Goal: Task Accomplishment & Management: Manage account settings

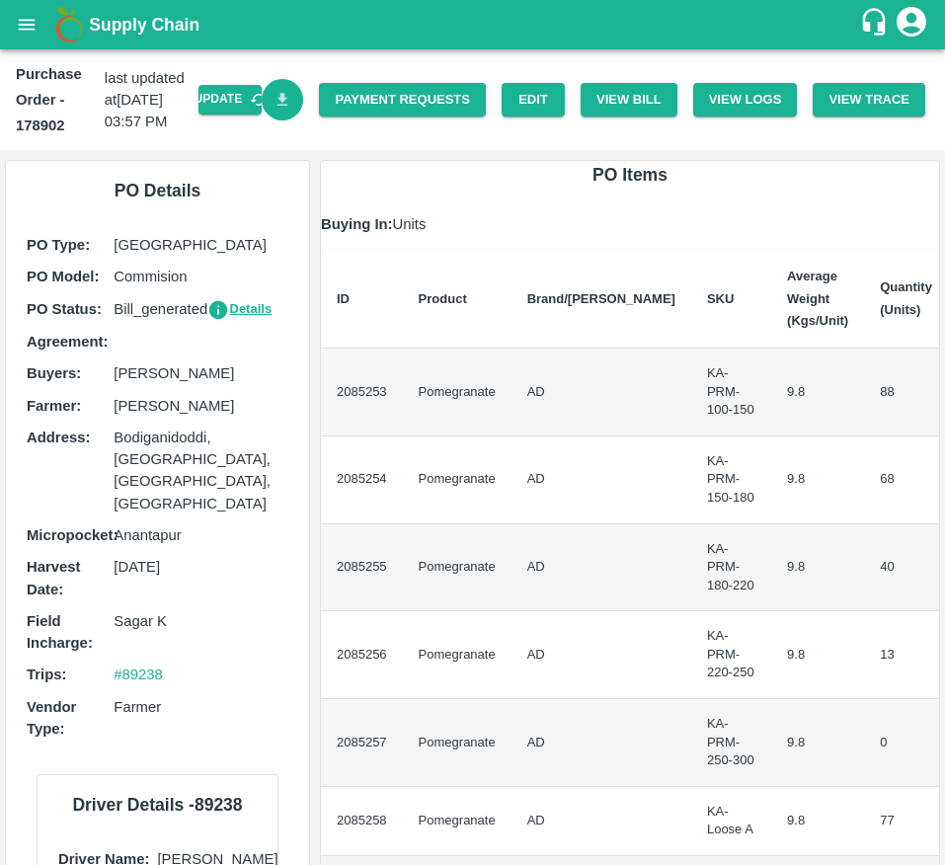
click at [292, 90] on link "Download Bill" at bounding box center [283, 100] width 42 height 42
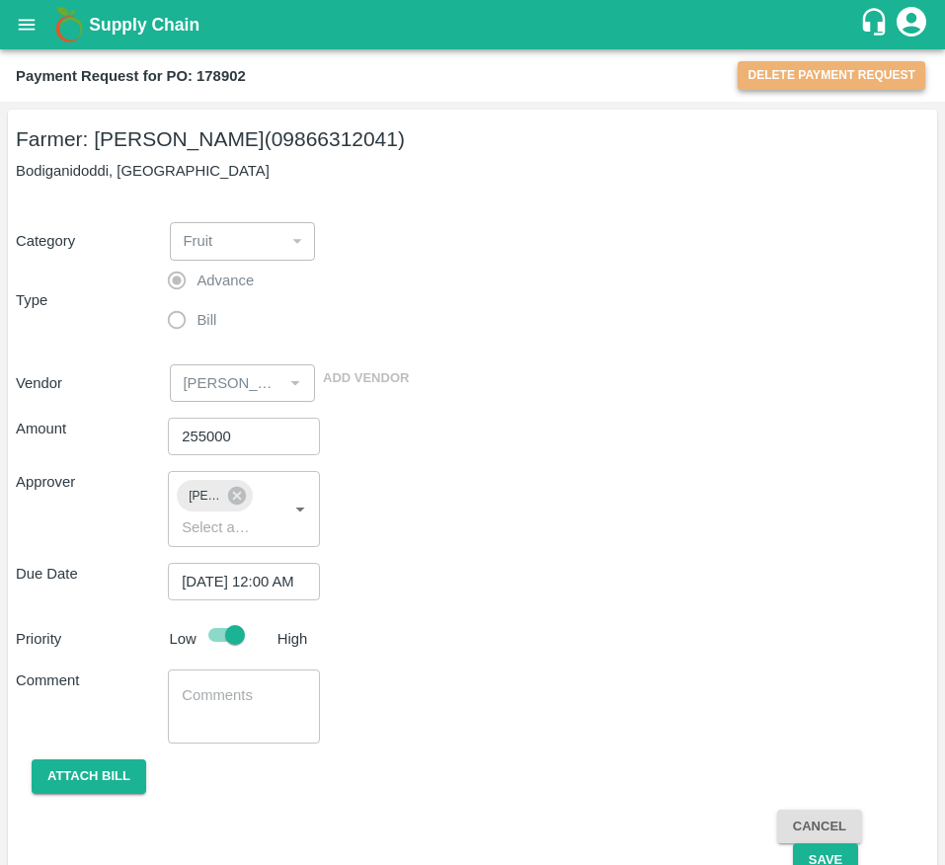
click at [785, 87] on button "Delete Payment Request" at bounding box center [831, 75] width 188 height 29
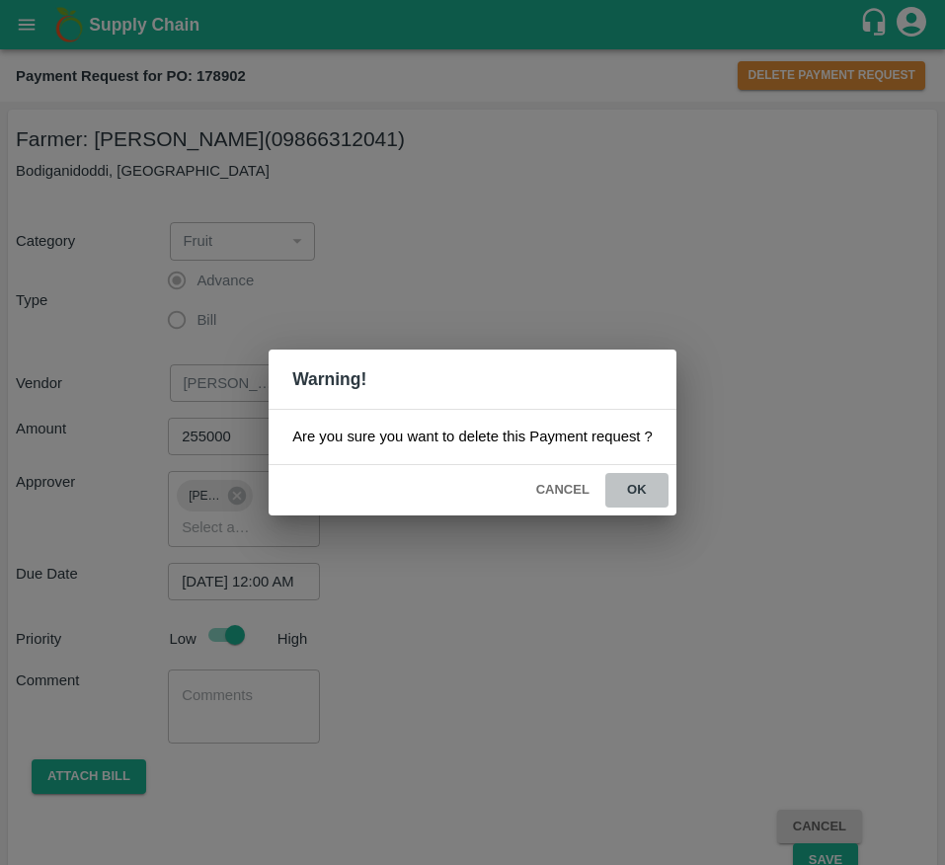
click at [631, 494] on button "ok" at bounding box center [636, 490] width 63 height 35
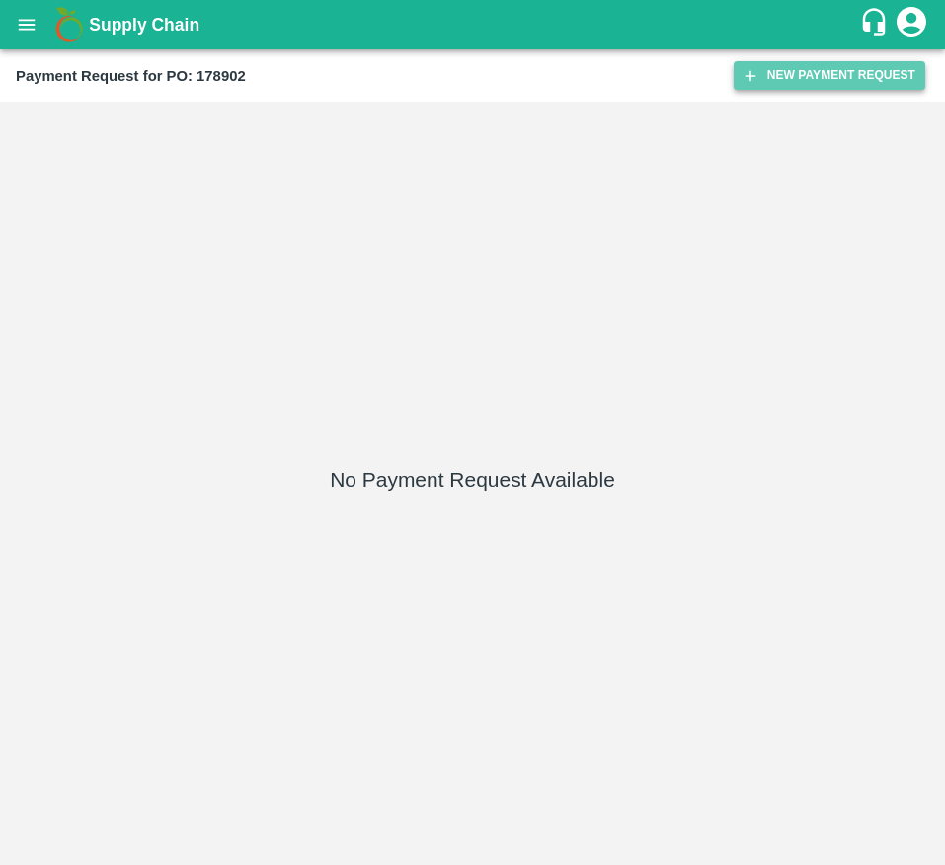
click at [771, 66] on button "New Payment Request" at bounding box center [828, 75] width 191 height 29
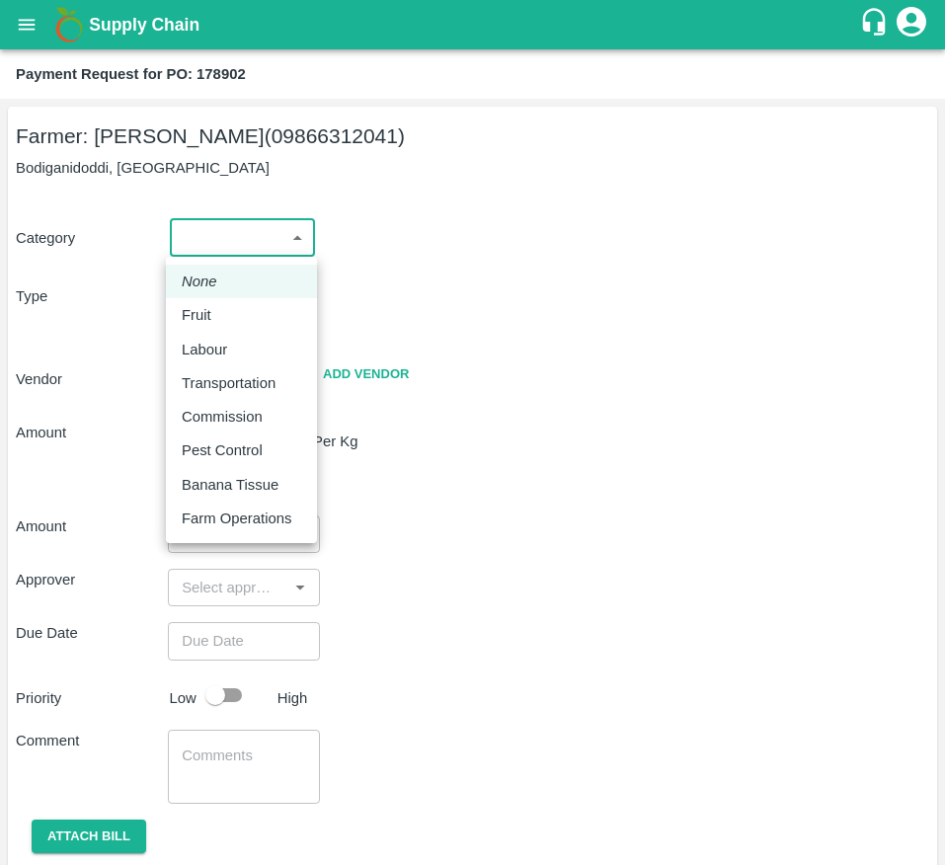
click at [223, 256] on body "Supply Chain Payment Request for PO: 178902 Farmer: Kallamadi Akkamma (09866312…" at bounding box center [472, 432] width 945 height 865
click at [227, 305] on div "Fruit" at bounding box center [241, 315] width 119 height 22
type input "1"
type input "Kallamadi Akkamma - 09866312041(Farmer)"
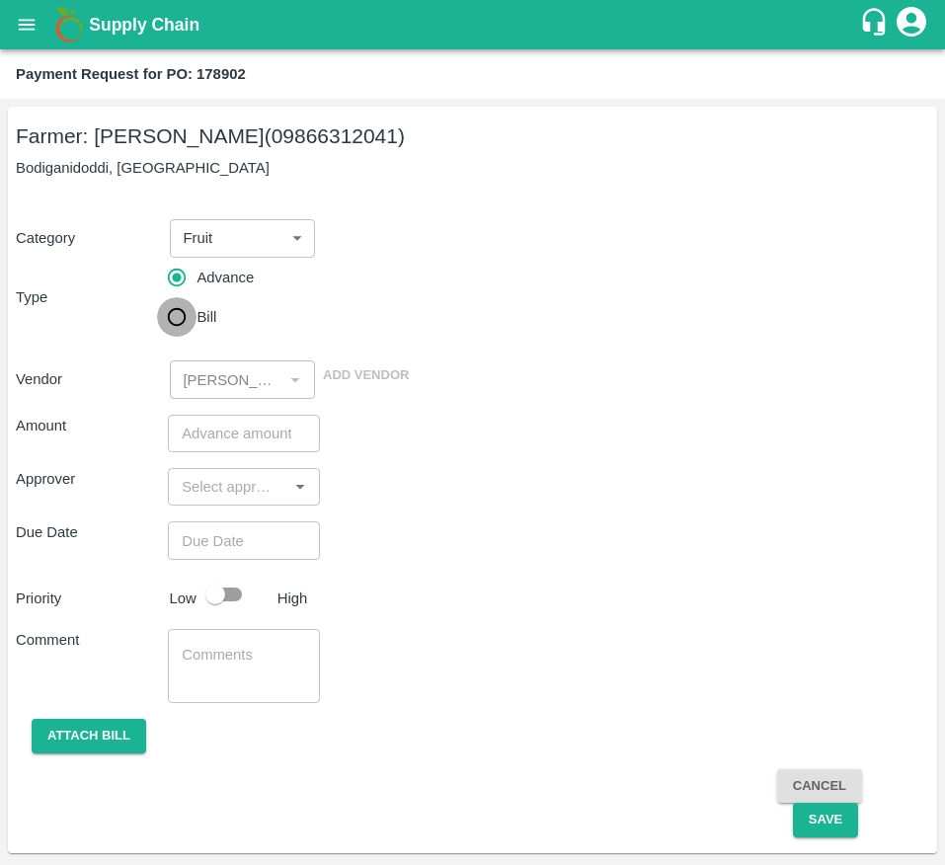
click at [193, 311] on input "Bill" at bounding box center [176, 316] width 39 height 39
radio input "true"
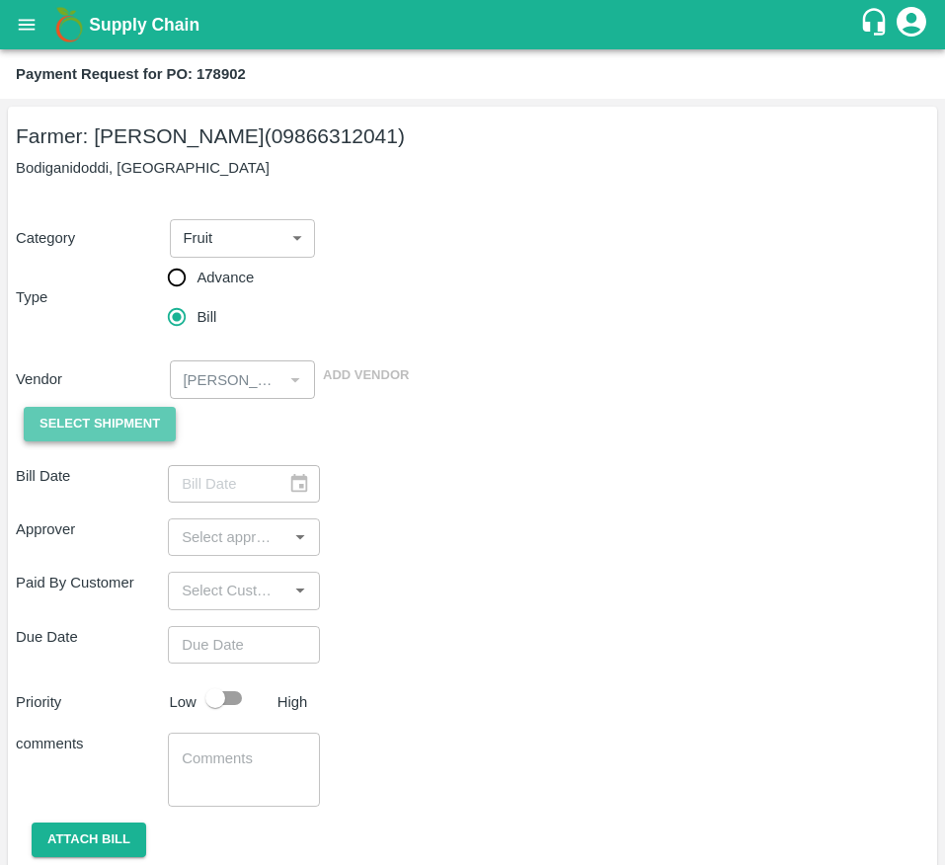
click at [85, 426] on span "Select Shipment" at bounding box center [99, 424] width 120 height 23
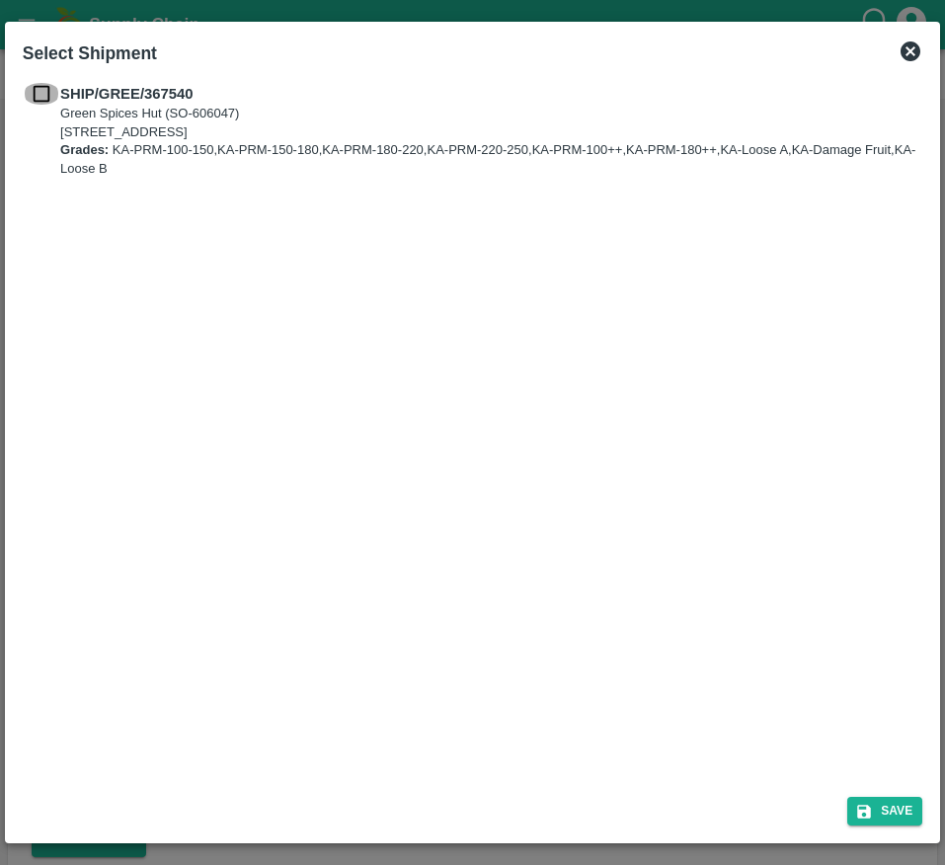
click at [47, 102] on input "checkbox" at bounding box center [42, 94] width 38 height 22
checkbox input "true"
click at [862, 824] on button "Save" at bounding box center [884, 810] width 75 height 29
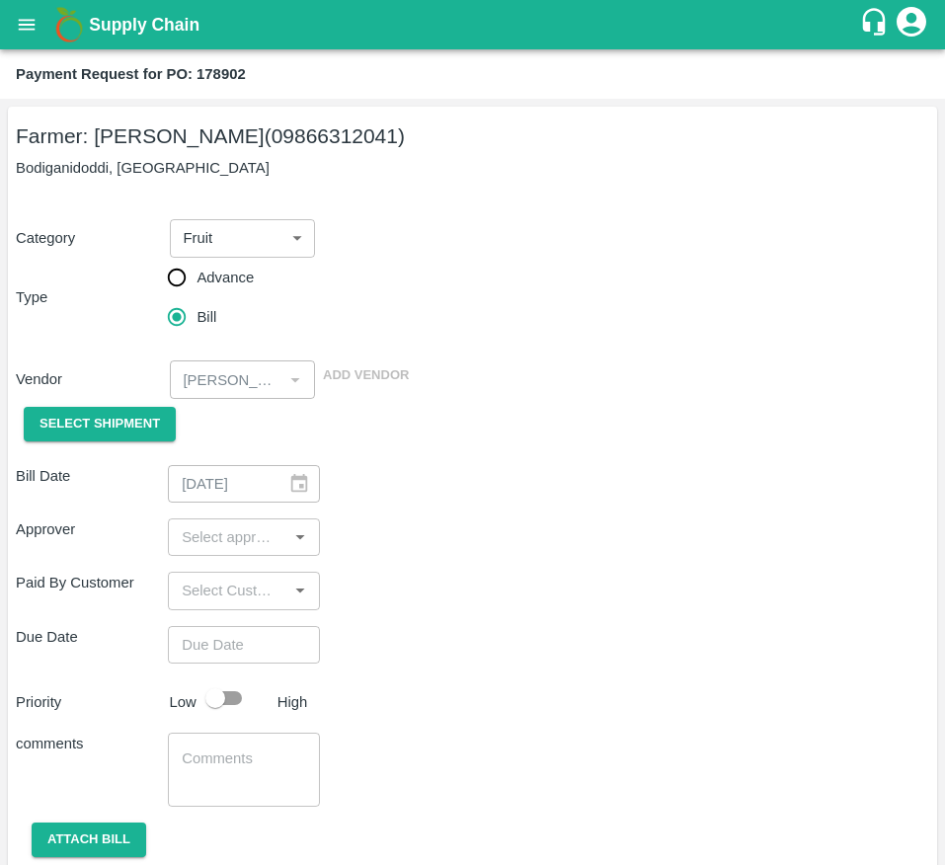
type input "01/10/2025"
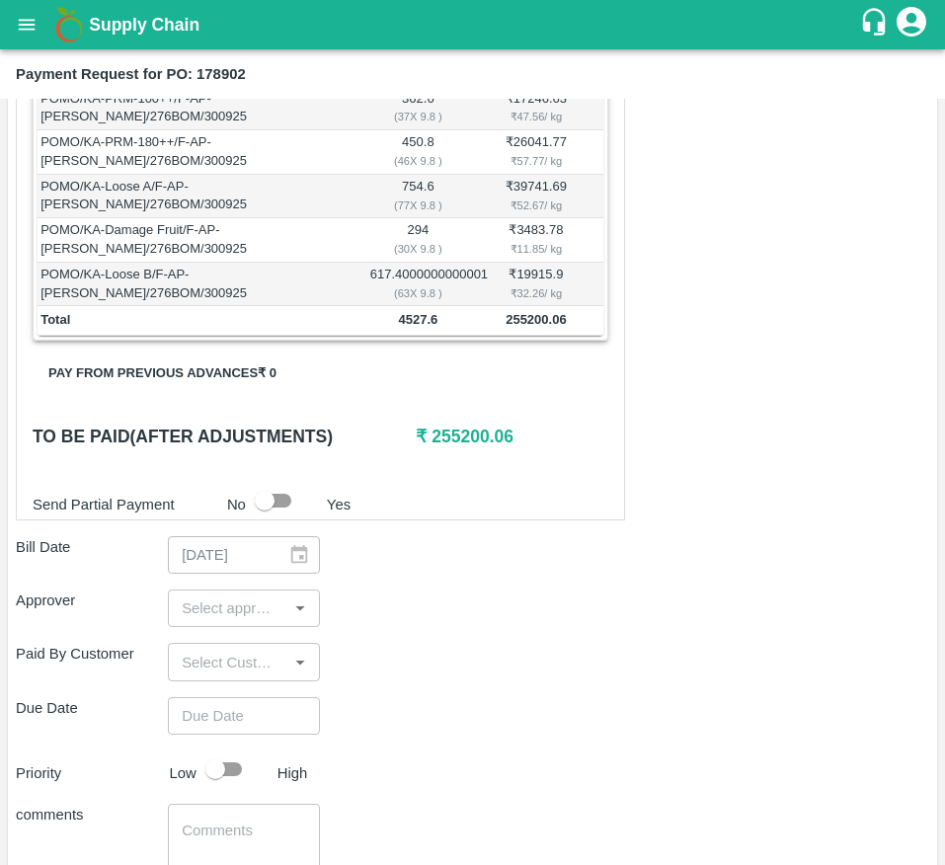
scroll to position [622, 0]
click at [223, 611] on div "​" at bounding box center [244, 607] width 152 height 38
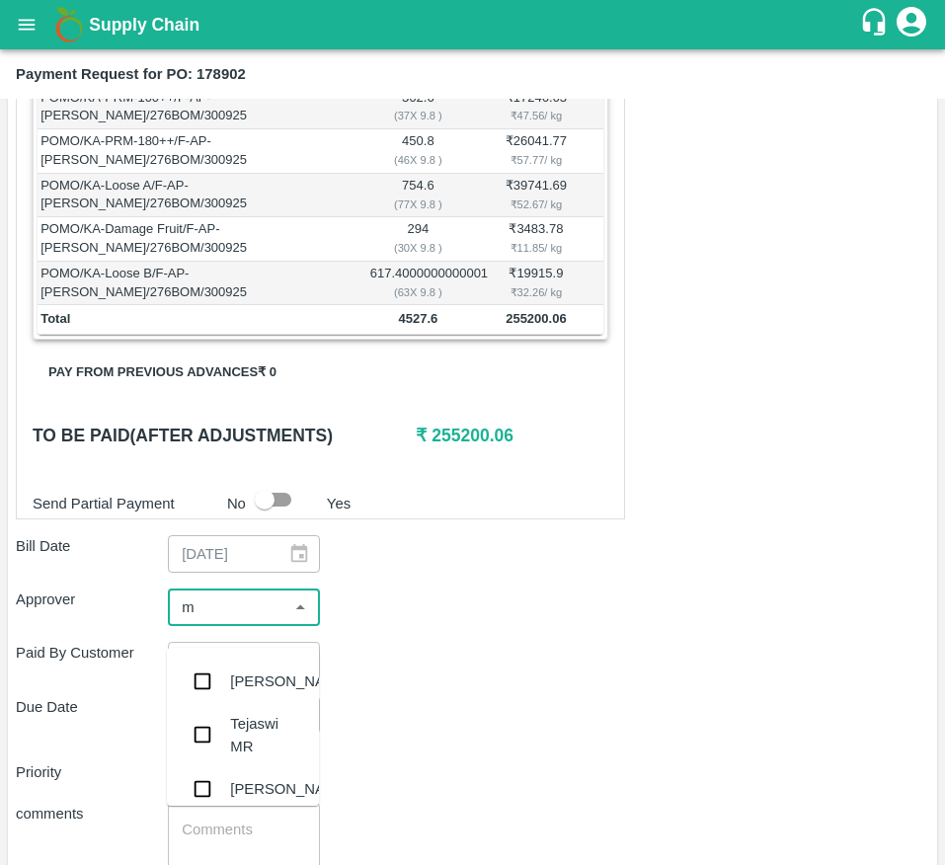
type input "mu"
click at [223, 689] on div "Mukul Chaudhari" at bounding box center [243, 680] width 152 height 51
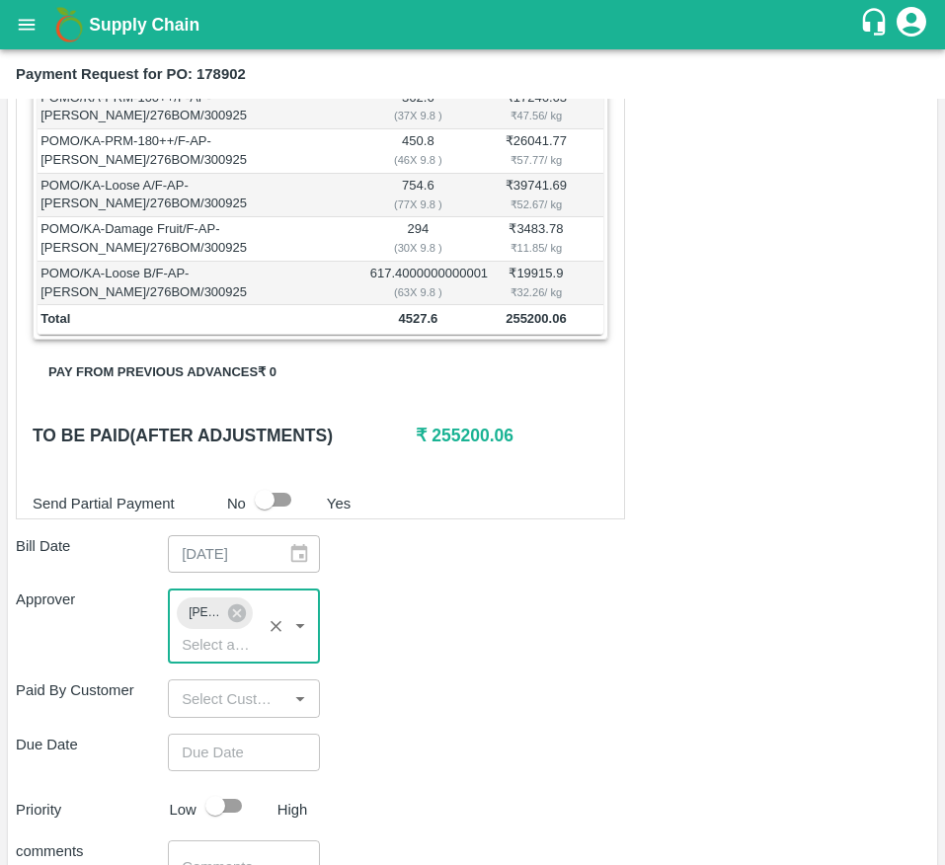
click at [211, 767] on input "Choose date" at bounding box center [237, 752] width 138 height 38
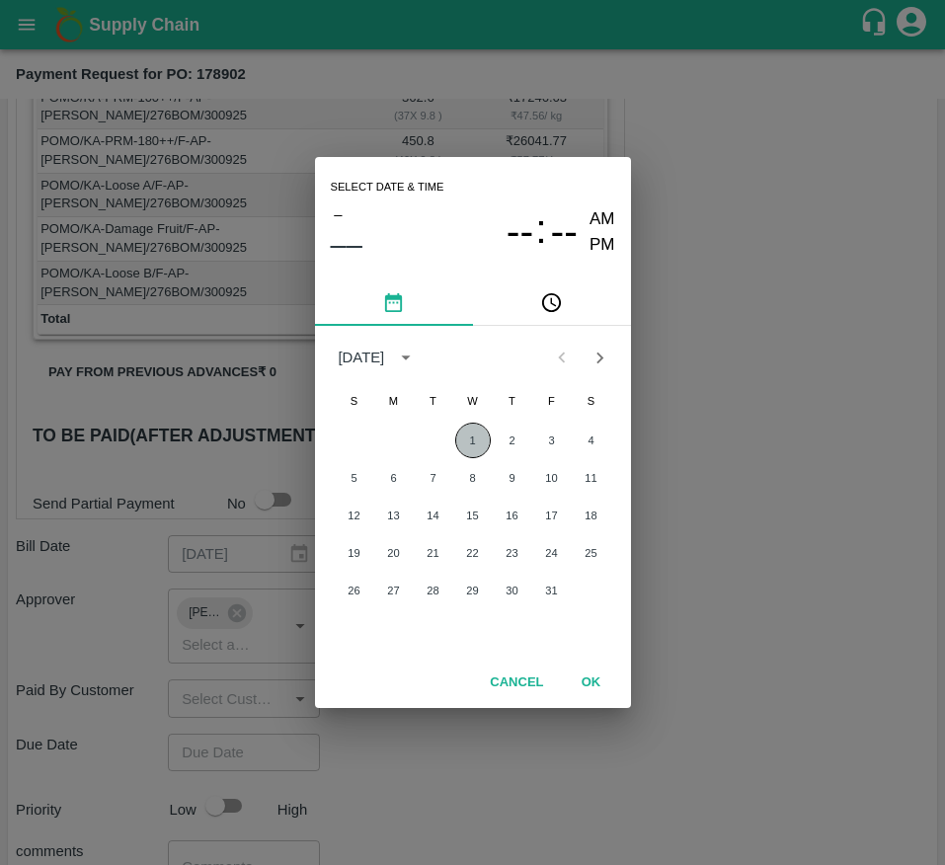
click at [478, 450] on button "1" at bounding box center [473, 440] width 36 height 36
type input "01/10/2025 12:00 AM"
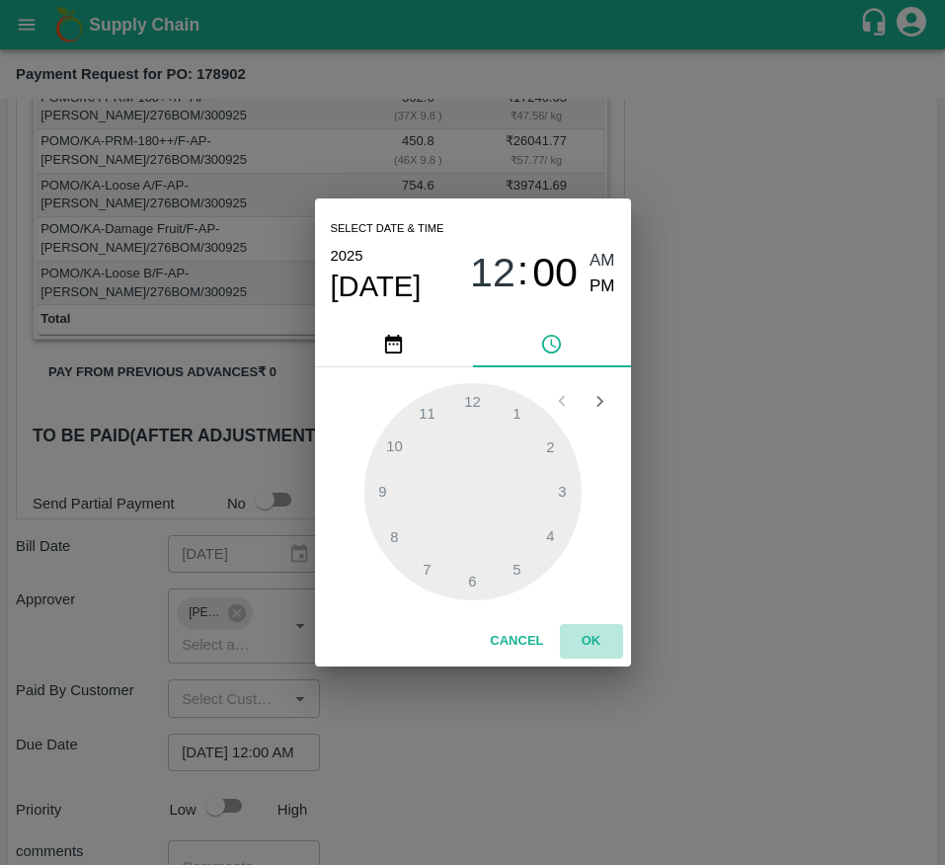
click at [588, 628] on button "OK" at bounding box center [591, 641] width 63 height 35
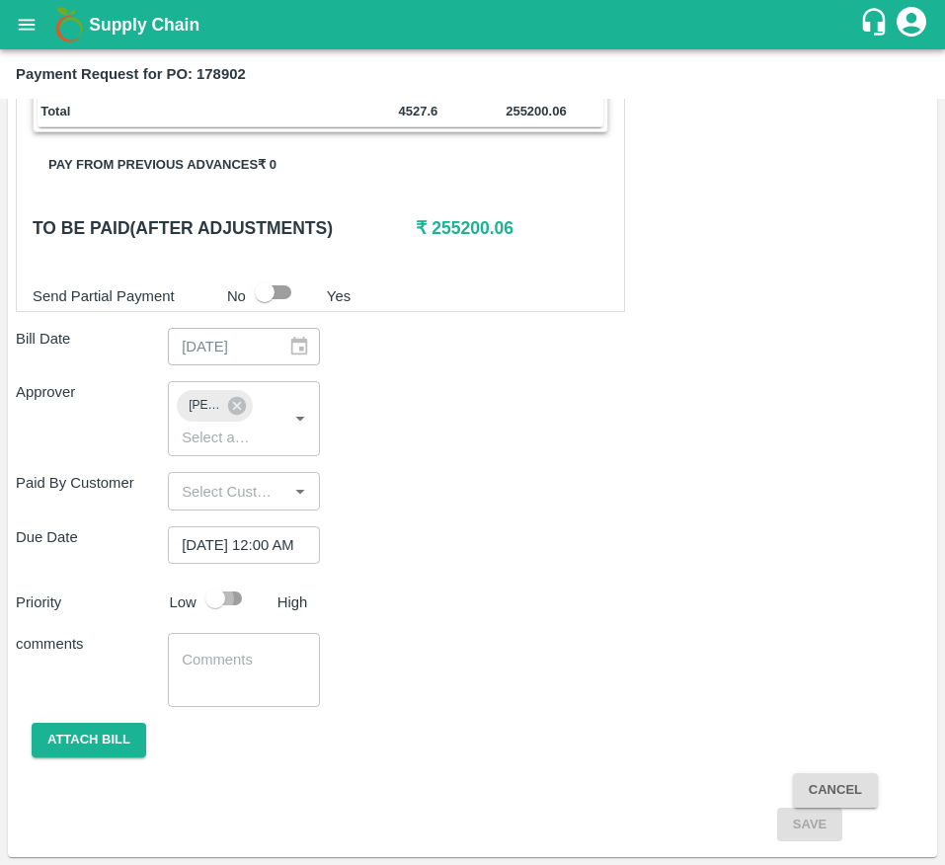
scroll to position [0, 0]
click at [243, 601] on input "checkbox" at bounding box center [215, 598] width 113 height 38
checkbox input "true"
click at [92, 727] on button "Attach bill" at bounding box center [89, 739] width 114 height 35
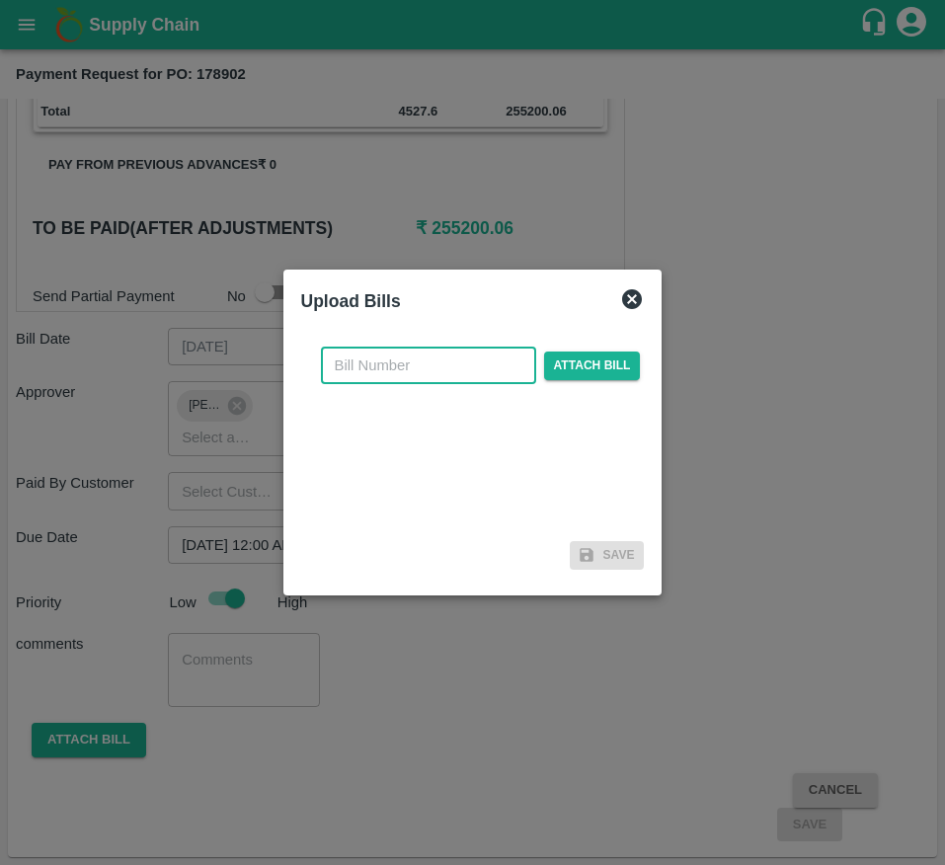
click at [364, 358] on input "text" at bounding box center [428, 365] width 215 height 38
type input "178902"
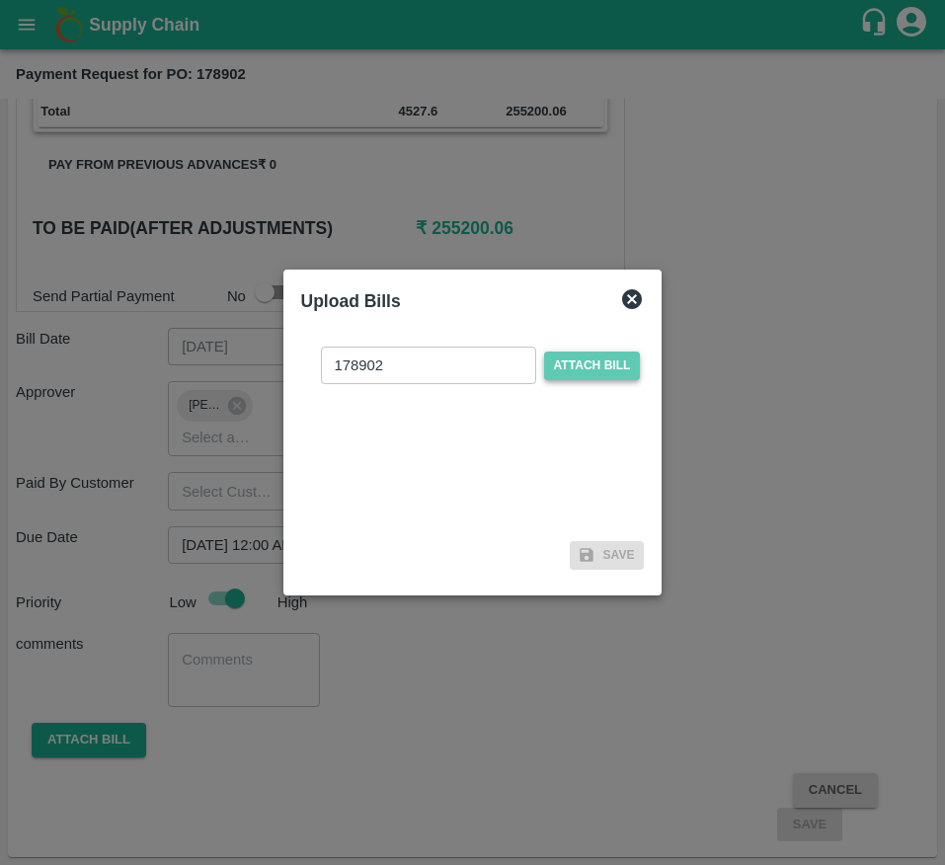
click at [567, 366] on span "Attach bill" at bounding box center [592, 365] width 97 height 29
click at [0, 0] on input "Attach bill" at bounding box center [0, 0] width 0 height 0
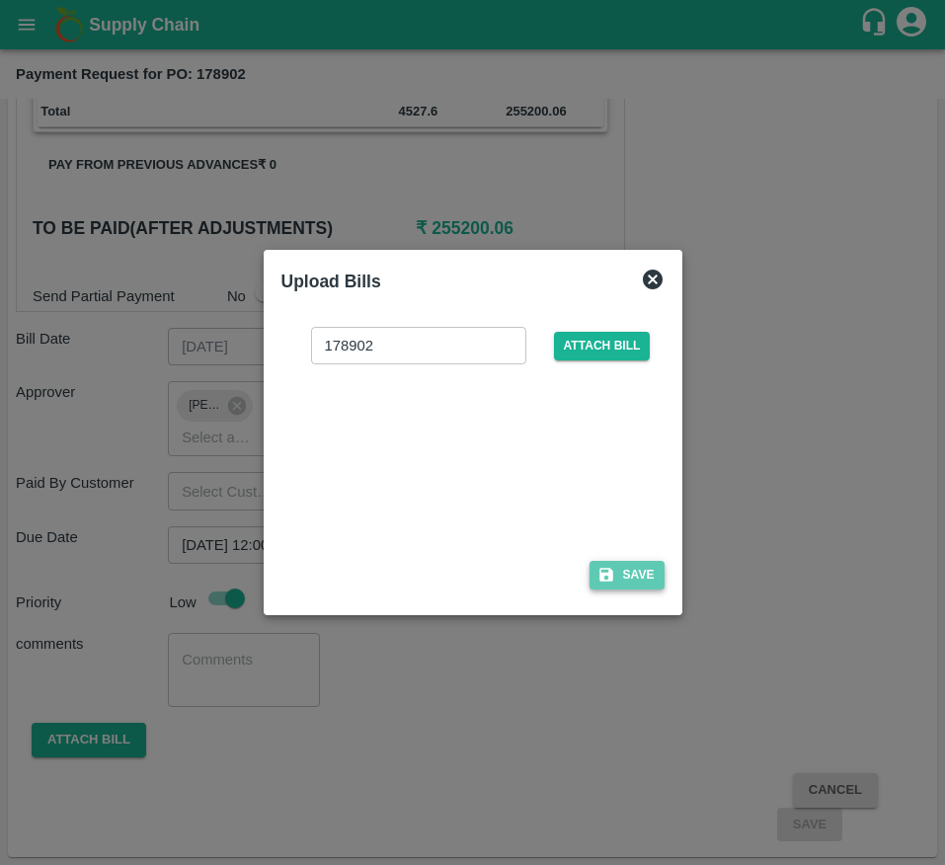
click at [646, 585] on button "Save" at bounding box center [626, 575] width 75 height 29
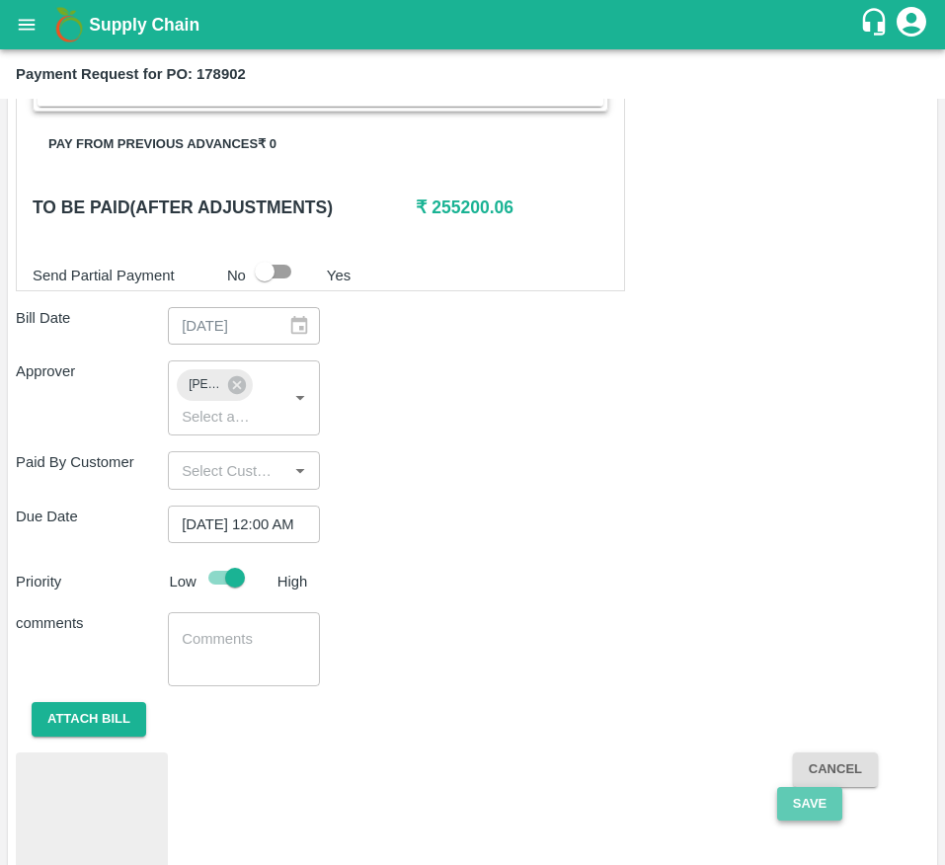
click at [793, 821] on button "Save" at bounding box center [809, 804] width 65 height 35
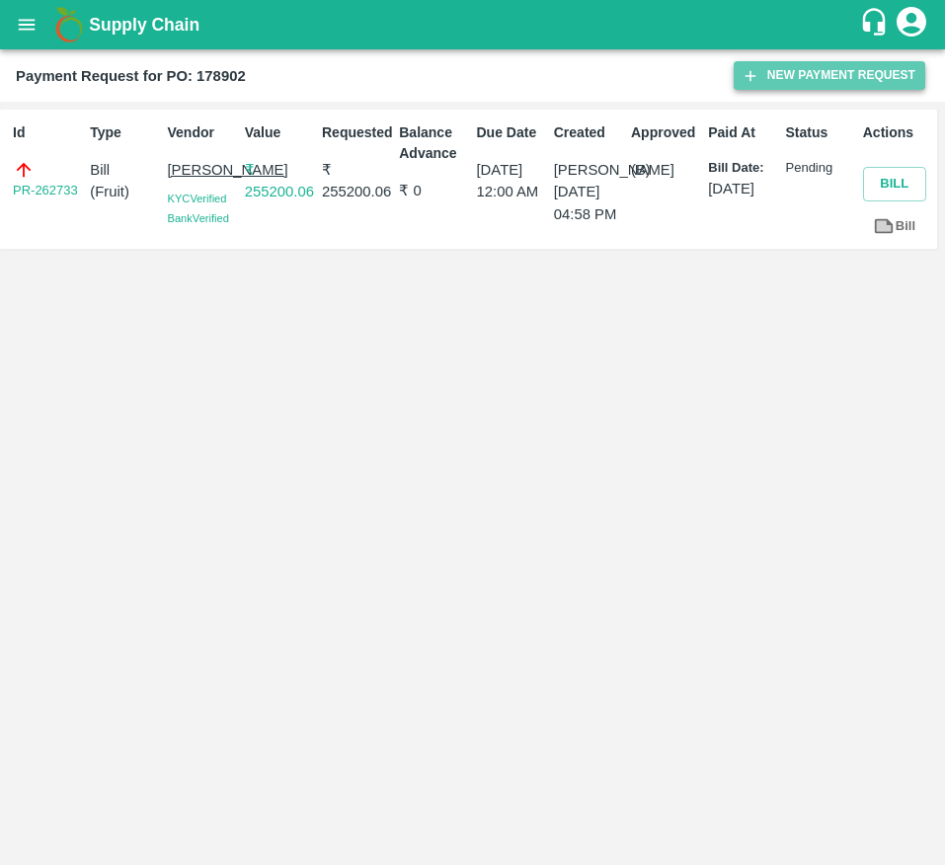
click at [783, 82] on button "New Payment Request" at bounding box center [828, 75] width 191 height 29
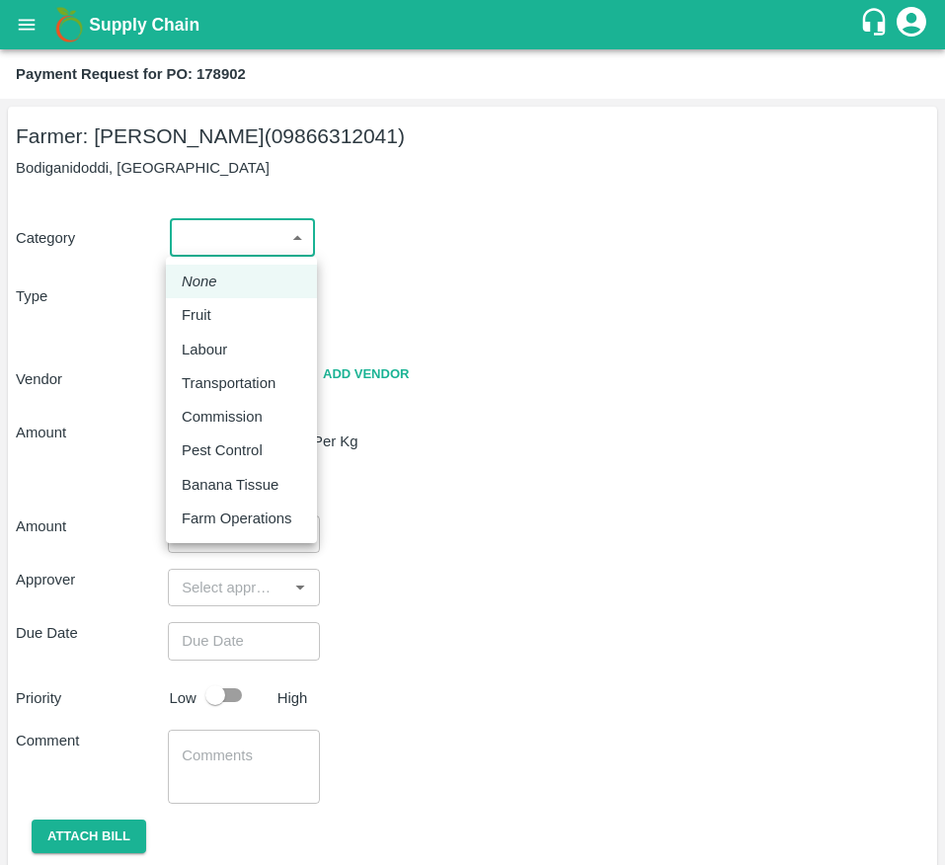
click at [216, 241] on body "Supply Chain Payment Request for PO: 178902 Farmer: Kallamadi Akkamma (09866312…" at bounding box center [472, 432] width 945 height 865
click at [252, 417] on p "Commission" at bounding box center [222, 417] width 81 height 22
type input "6"
radio input "false"
radio input "true"
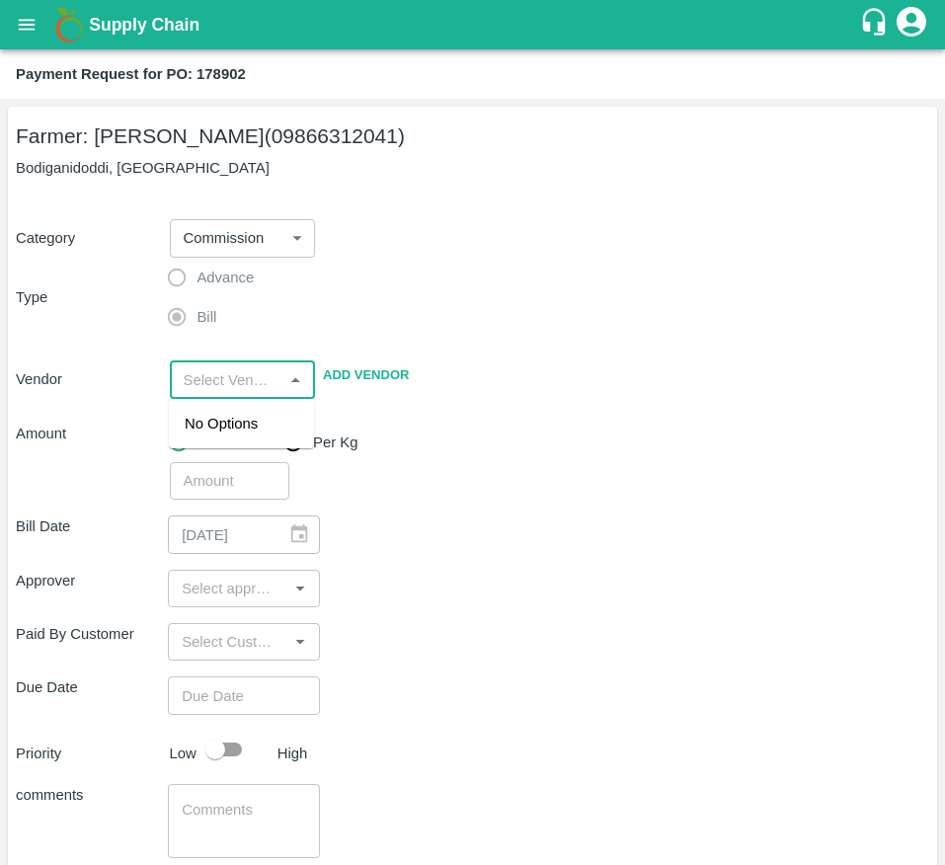
click at [214, 392] on input "input" at bounding box center [227, 379] width 102 height 26
type input "8"
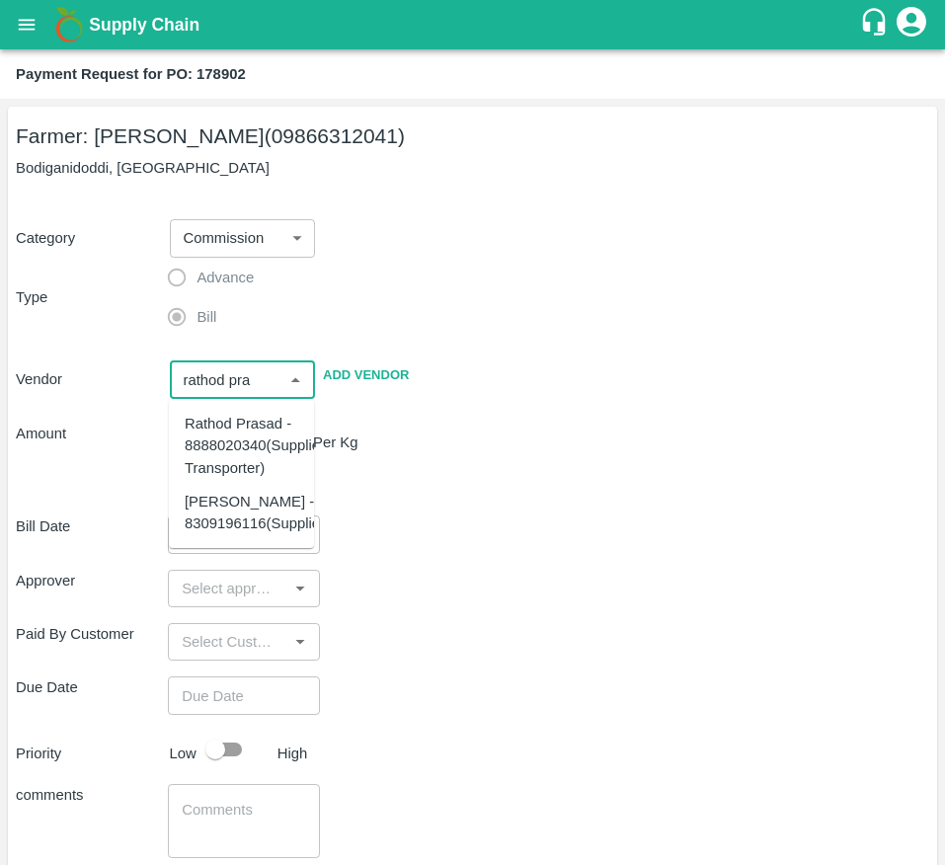
click at [249, 535] on div "RATHOD PRATHEEK - 8309196116(Supplier)" at bounding box center [257, 513] width 145 height 44
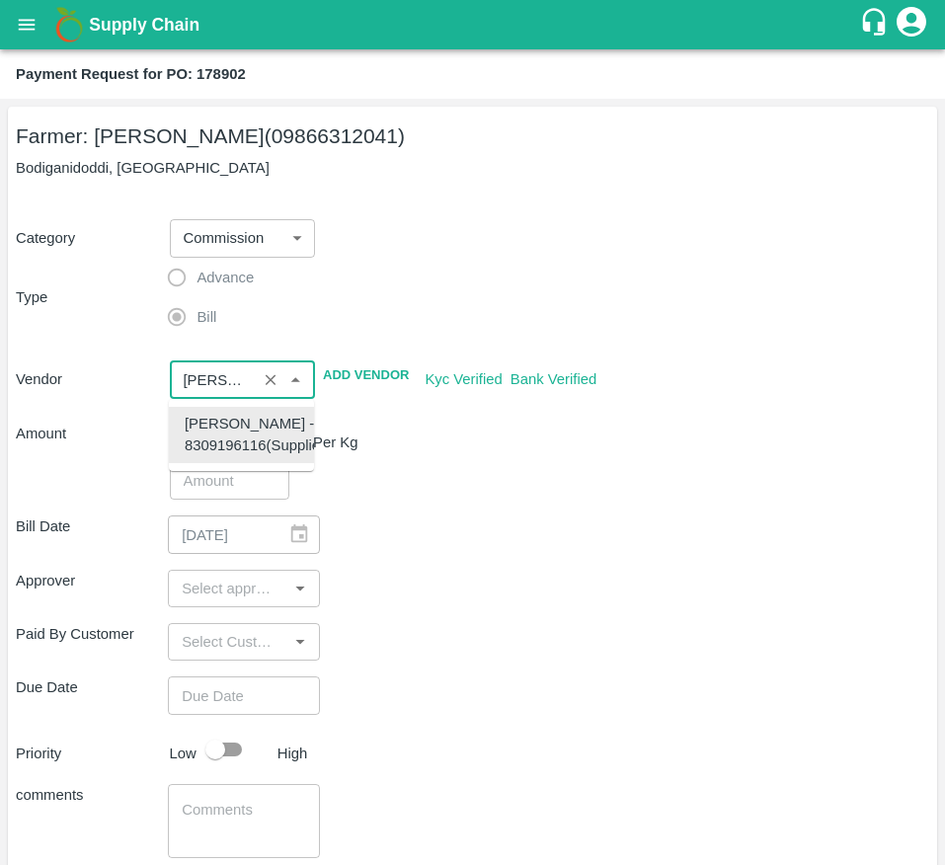
type input "RATHOD PRATHEEK - 8309196116(Supplier)"
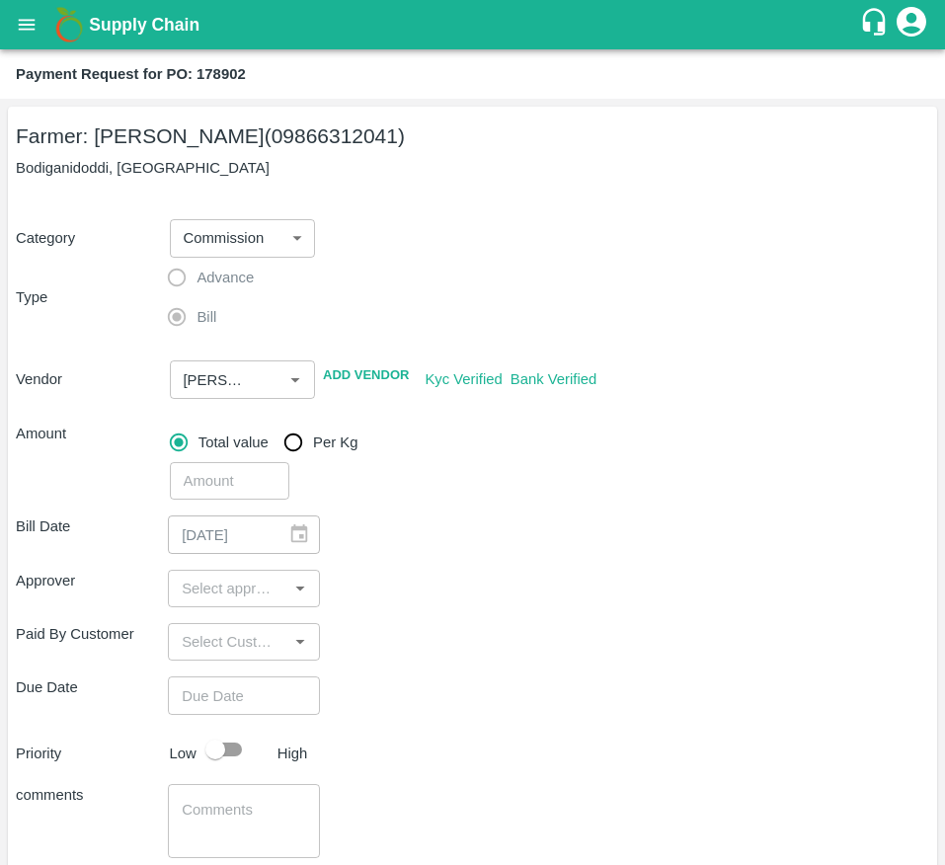
click at [547, 535] on div "Bill Date 30/09/2025 ​" at bounding box center [472, 534] width 913 height 38
click at [237, 484] on input "number" at bounding box center [230, 481] width 120 height 38
type input "16170"
click at [436, 628] on div "Paid By Customer ​" at bounding box center [472, 642] width 913 height 38
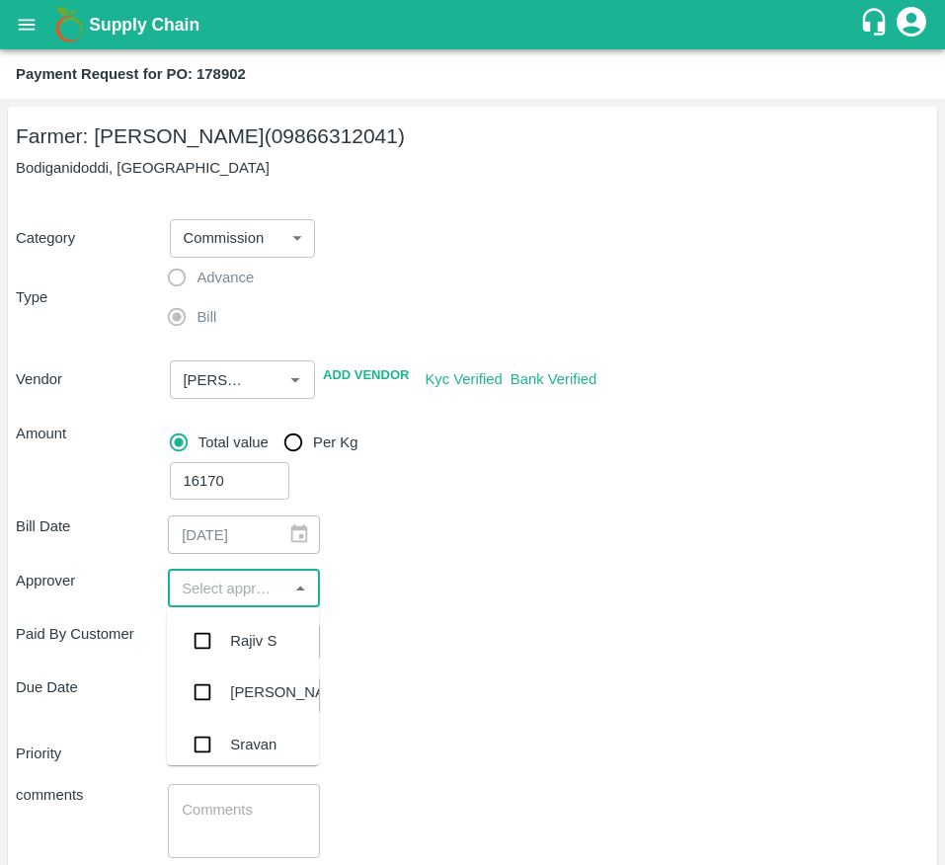
click at [234, 599] on input "input" at bounding box center [228, 588] width 108 height 26
type input "muk"
click at [228, 646] on div "Mukul Chaudhari" at bounding box center [243, 640] width 152 height 51
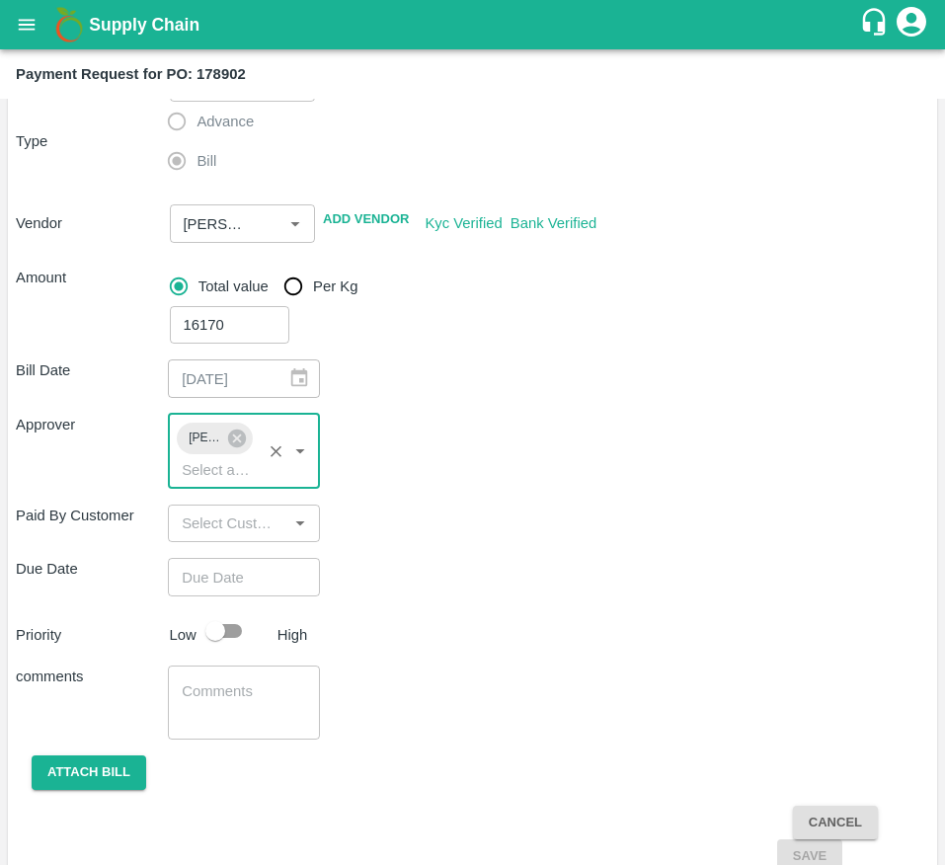
scroll to position [163, 0]
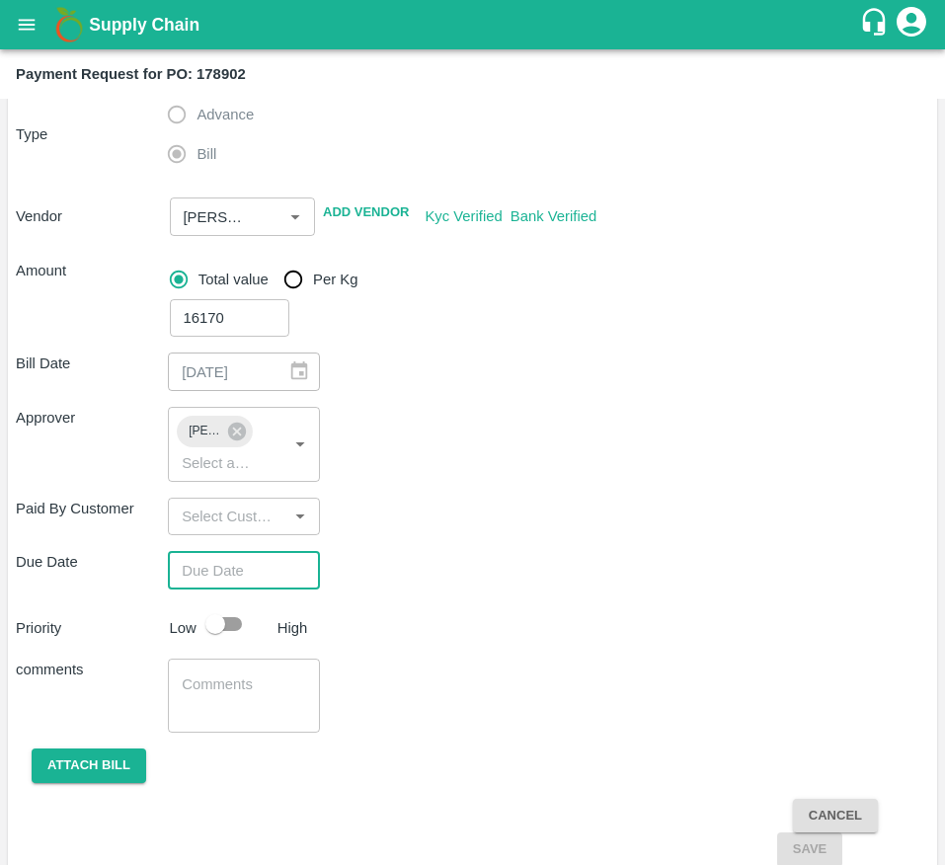
type input "DD/MM/YYYY hh:mm aa"
click at [237, 574] on input "DD/MM/YYYY hh:mm aa" at bounding box center [237, 570] width 138 height 38
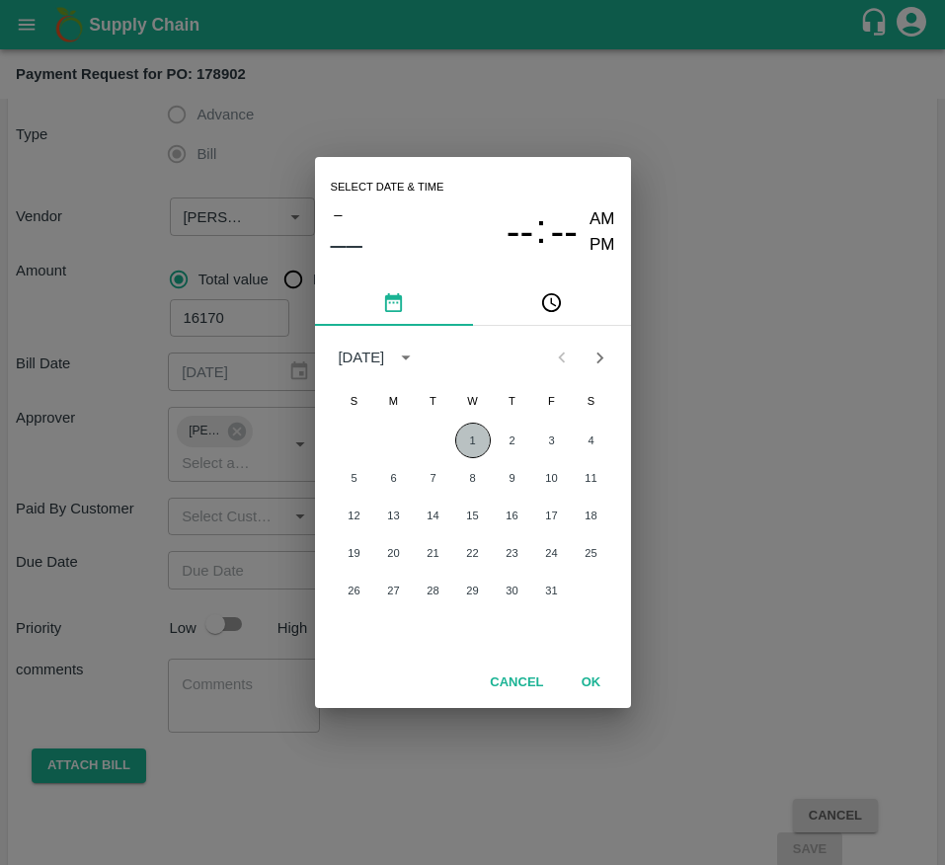
click at [472, 434] on button "1" at bounding box center [473, 440] width 36 height 36
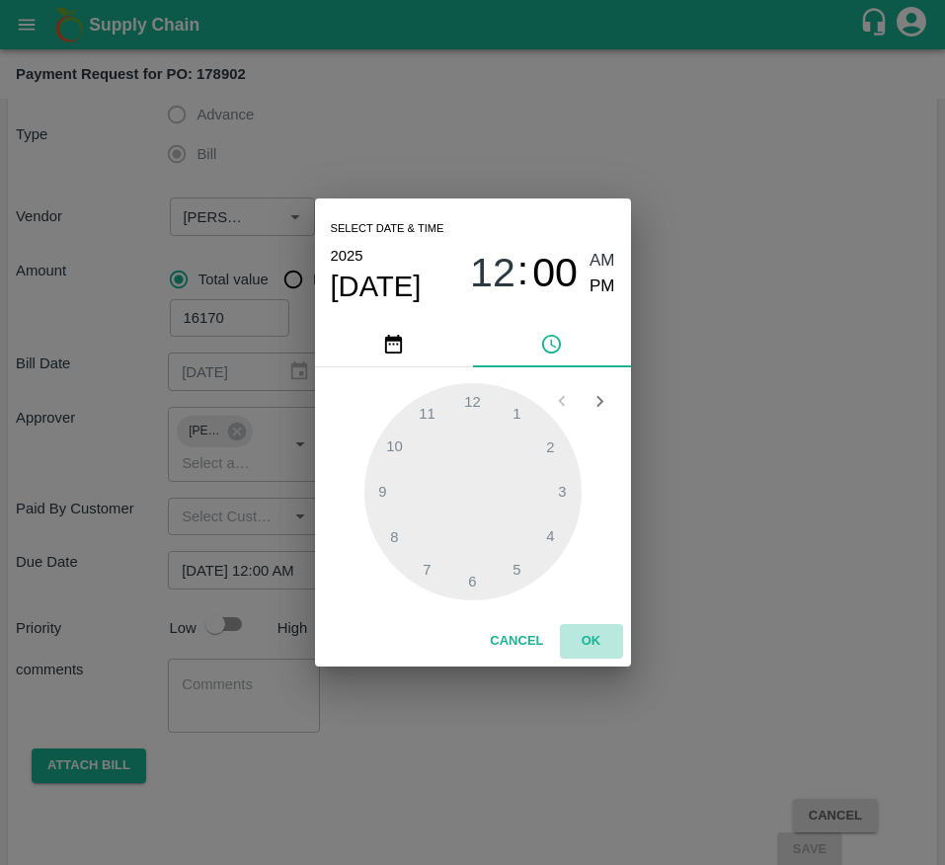
click at [583, 648] on button "OK" at bounding box center [591, 641] width 63 height 35
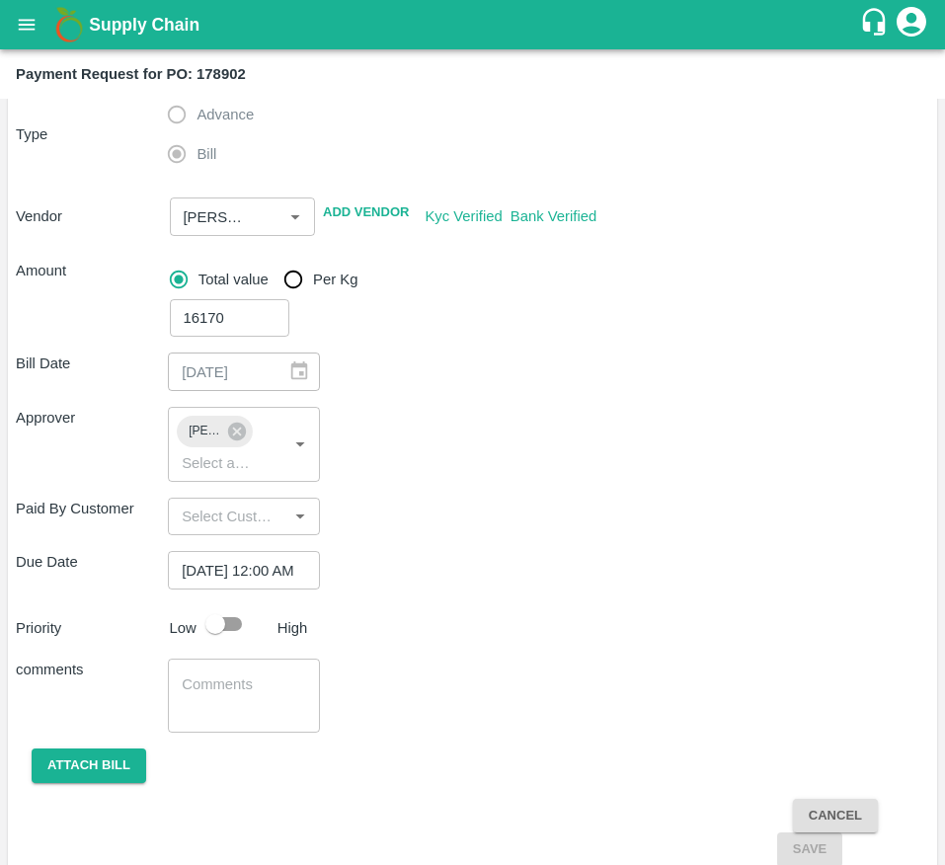
type input "DD/MM/YYYY hh:mm aa"
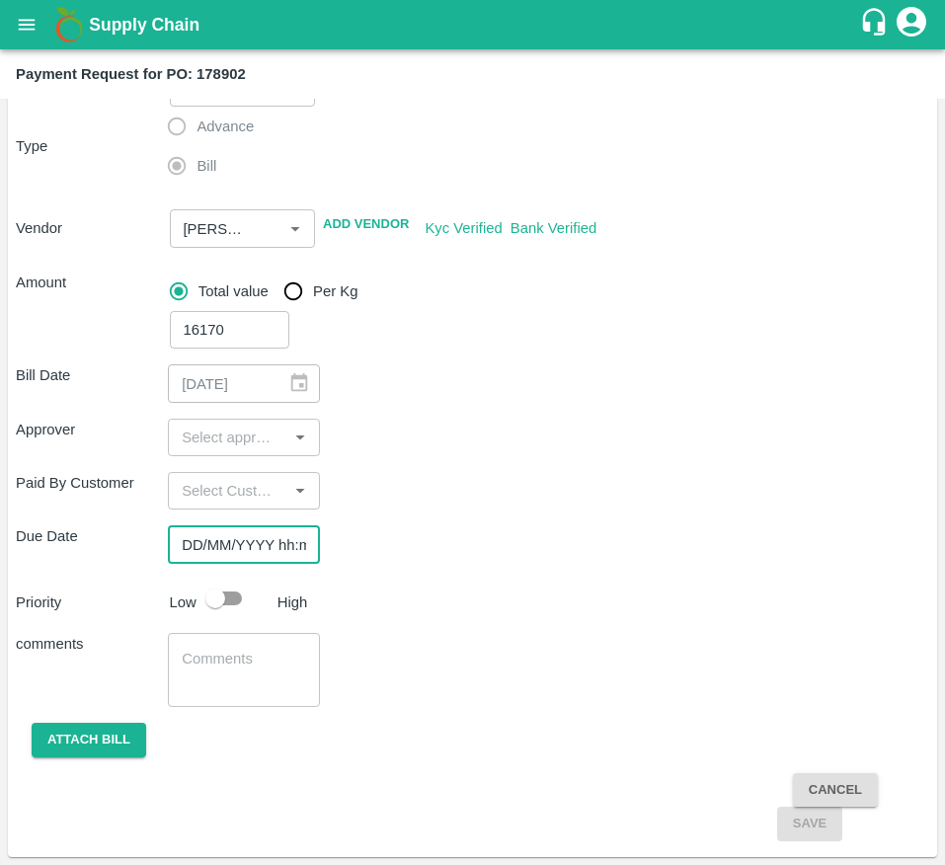
scroll to position [151, 0]
click at [226, 427] on input "input" at bounding box center [228, 437] width 108 height 26
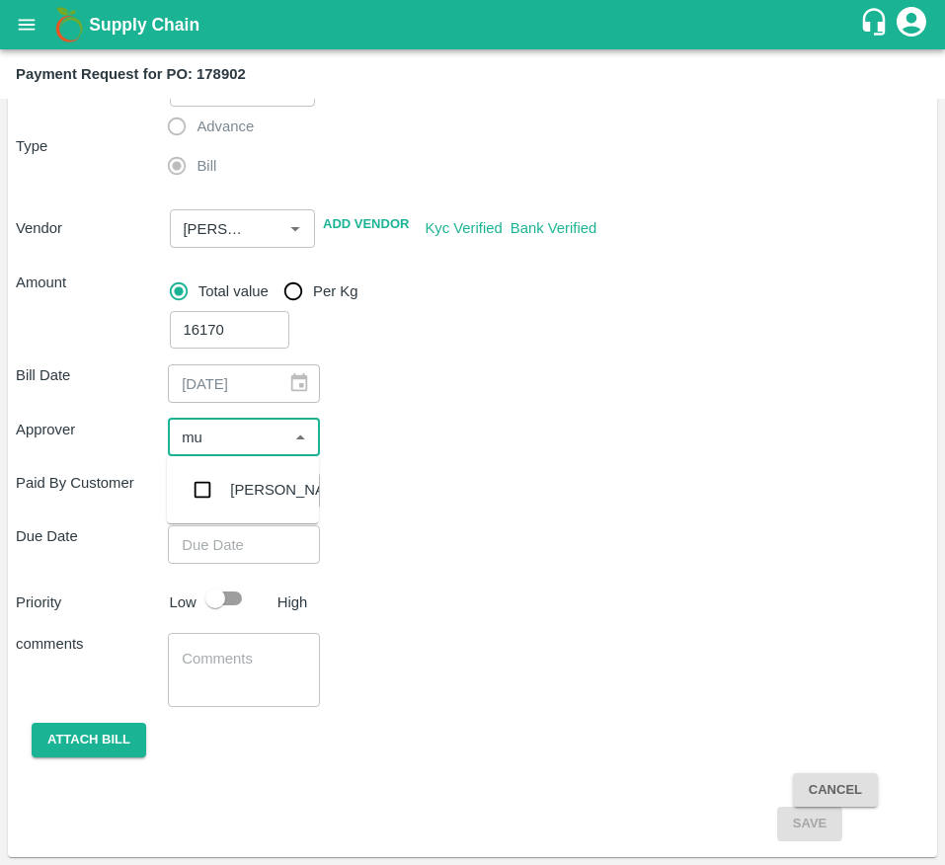
type input "muk"
click at [220, 499] on input "checkbox" at bounding box center [202, 489] width 39 height 39
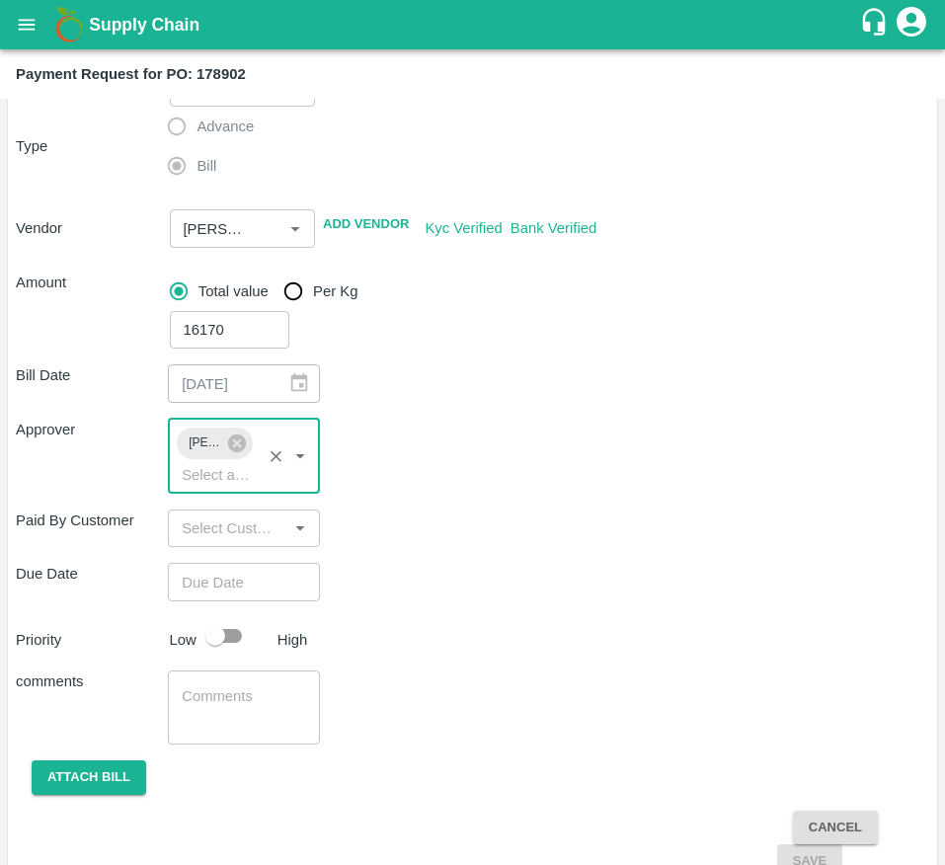
type input "DD/MM/YYYY hh:mm aa"
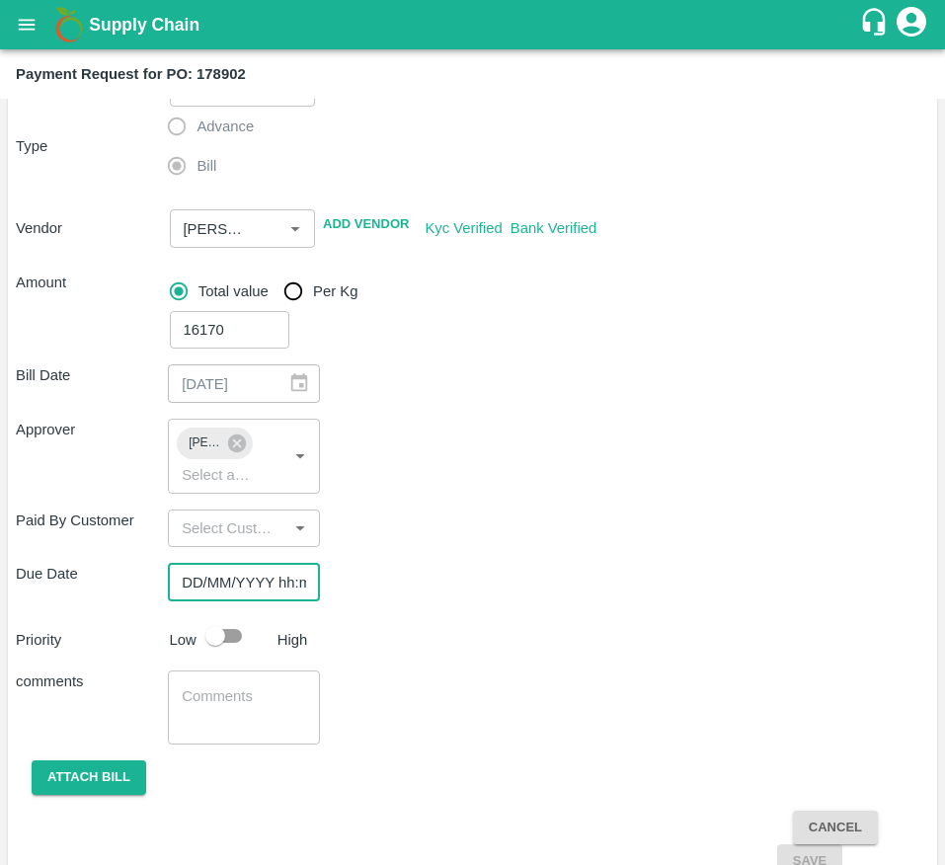
click at [228, 573] on input "DD/MM/YYYY hh:mm aa" at bounding box center [237, 582] width 138 height 38
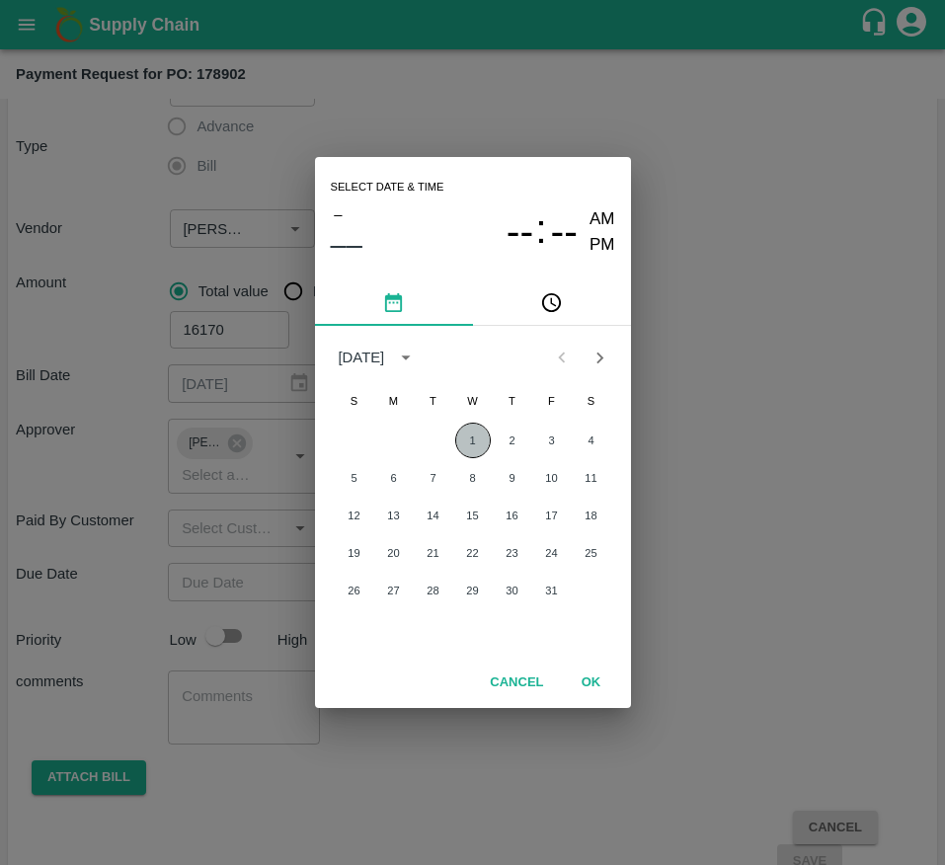
click at [463, 439] on button "1" at bounding box center [473, 440] width 36 height 36
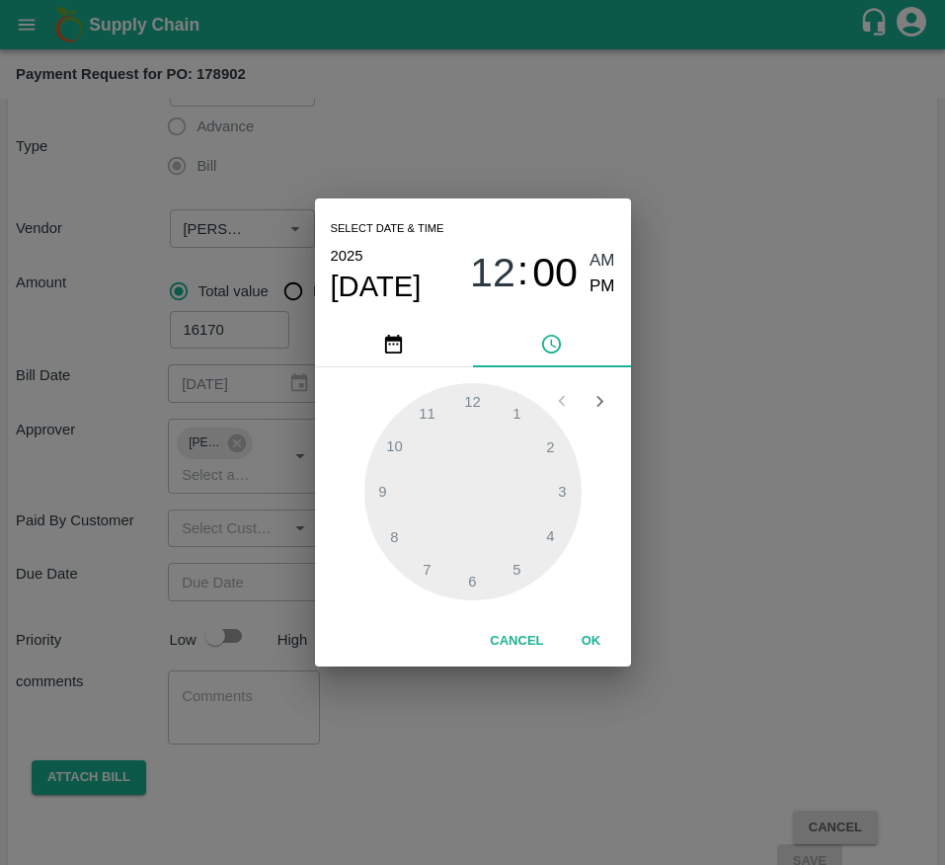
type input "01/10/2025 12:00 AM"
click at [588, 639] on button "OK" at bounding box center [591, 641] width 63 height 35
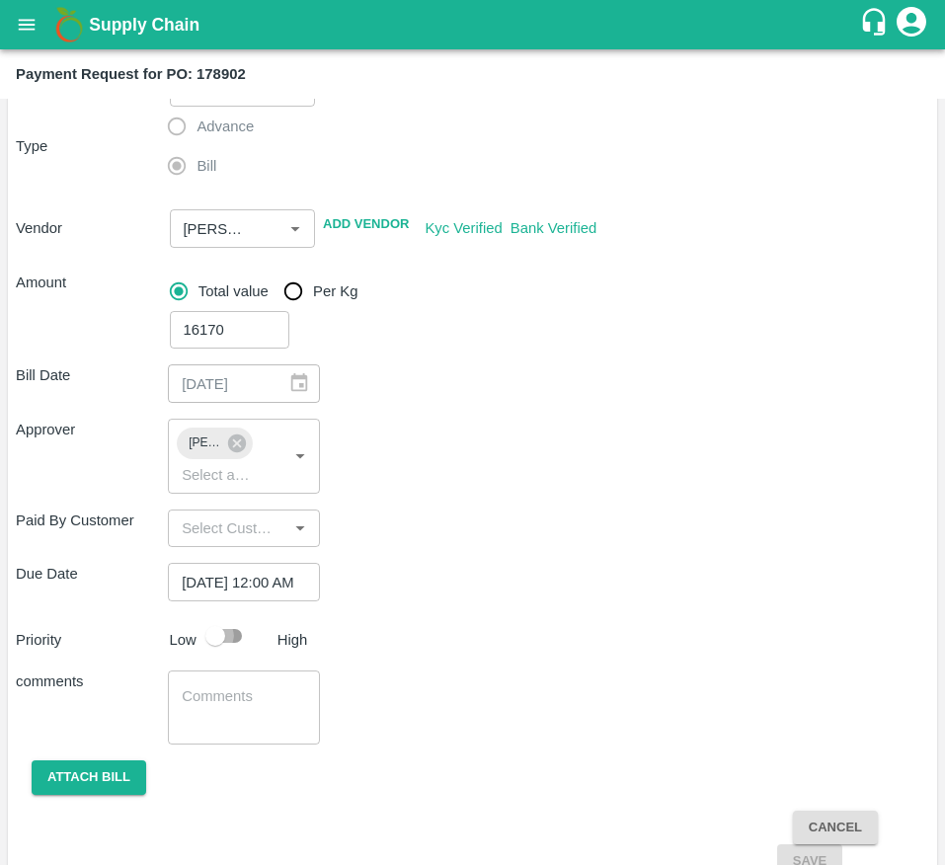
scroll to position [0, 0]
click at [225, 641] on input "checkbox" at bounding box center [215, 636] width 113 height 38
checkbox input "true"
click at [92, 768] on button "Attach bill" at bounding box center [89, 777] width 114 height 35
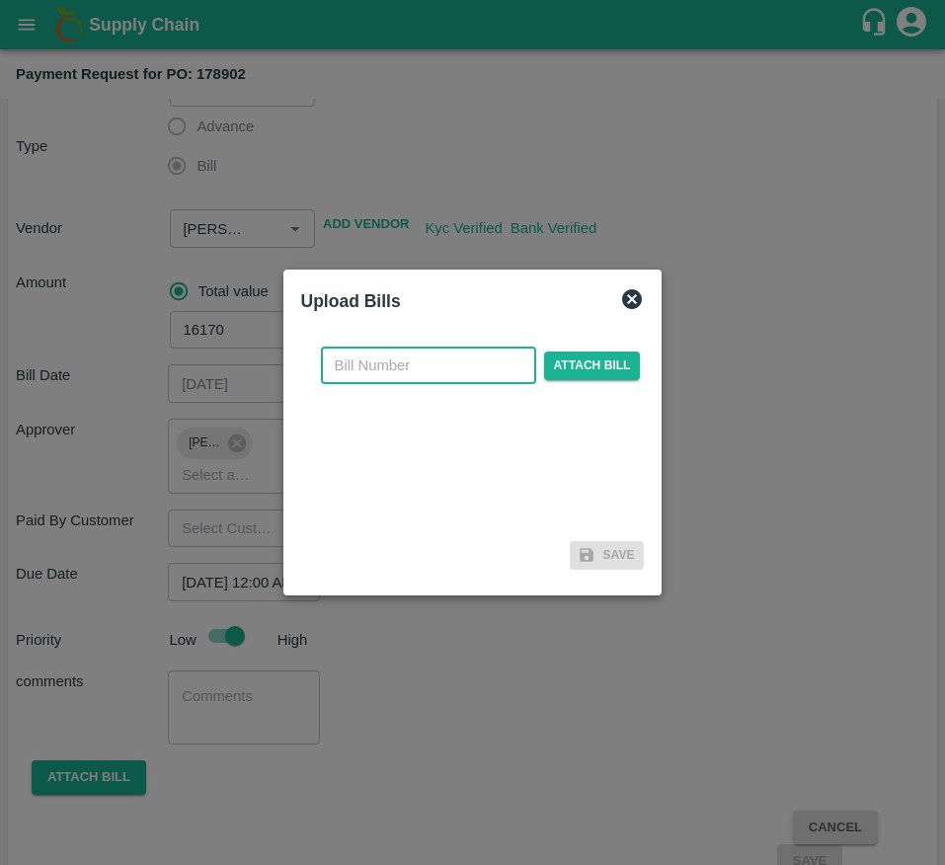
click at [405, 364] on input "text" at bounding box center [428, 365] width 215 height 38
type input "178902-1"
click at [594, 363] on span "Attach bill" at bounding box center [592, 365] width 97 height 29
click at [0, 0] on input "Attach bill" at bounding box center [0, 0] width 0 height 0
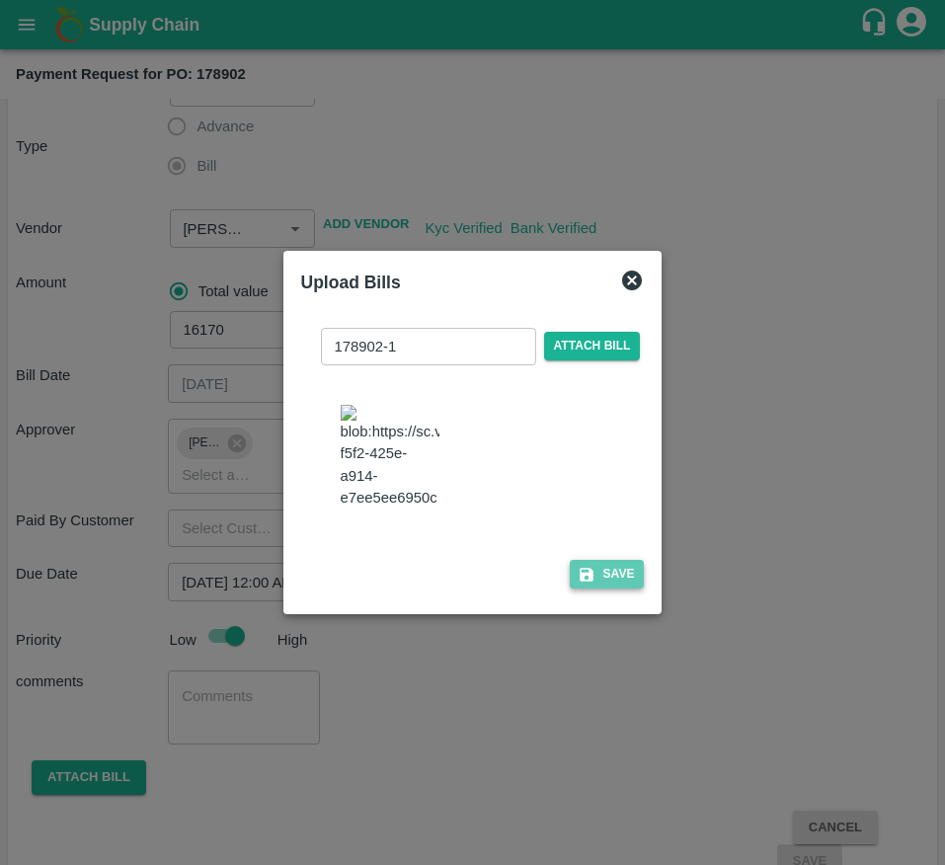
click at [593, 581] on button "Save" at bounding box center [606, 574] width 75 height 29
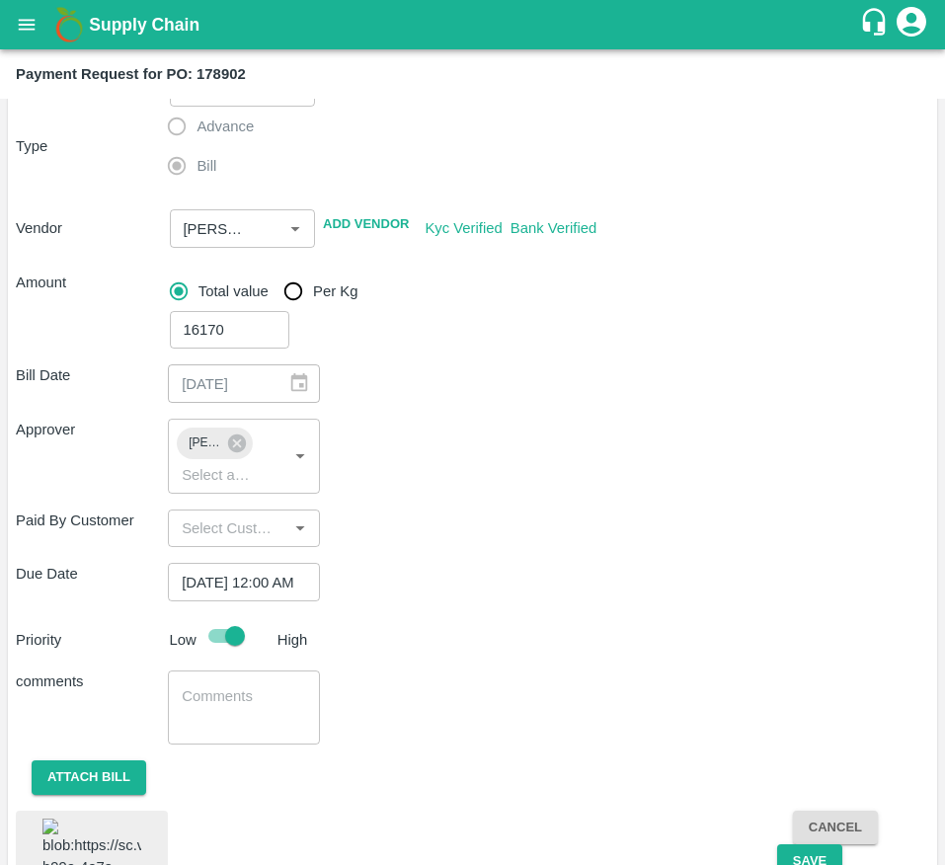
scroll to position [275, 0]
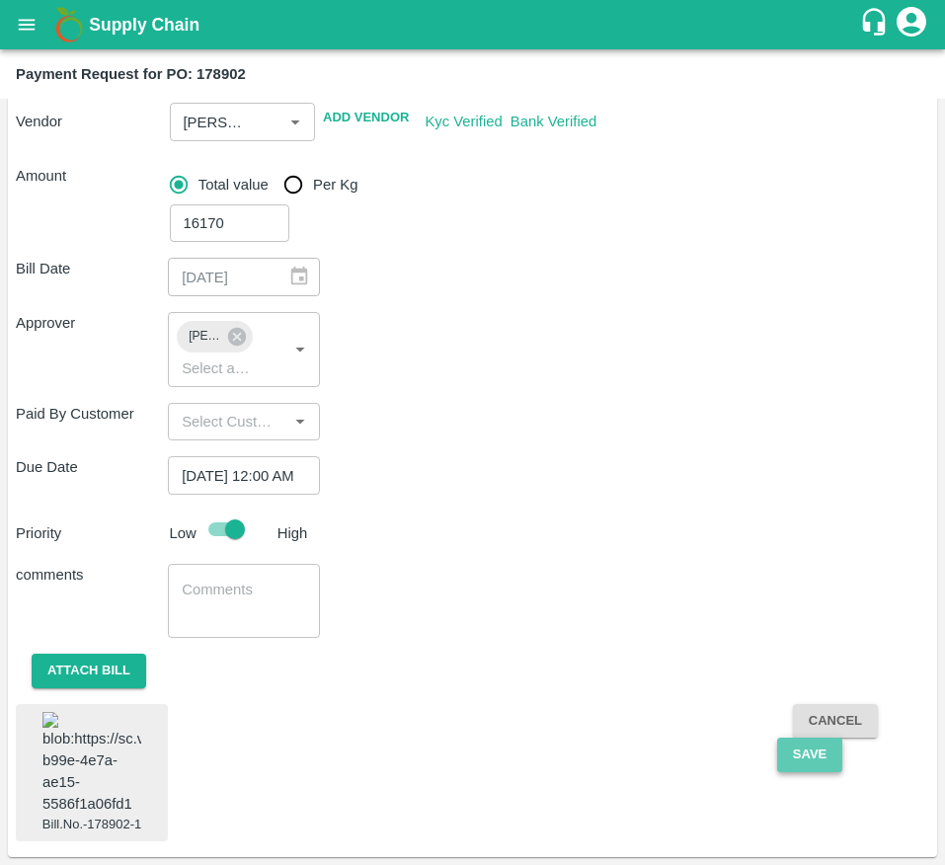
click at [794, 737] on button "Save" at bounding box center [809, 754] width 65 height 35
